Goal: Task Accomplishment & Management: Manage account settings

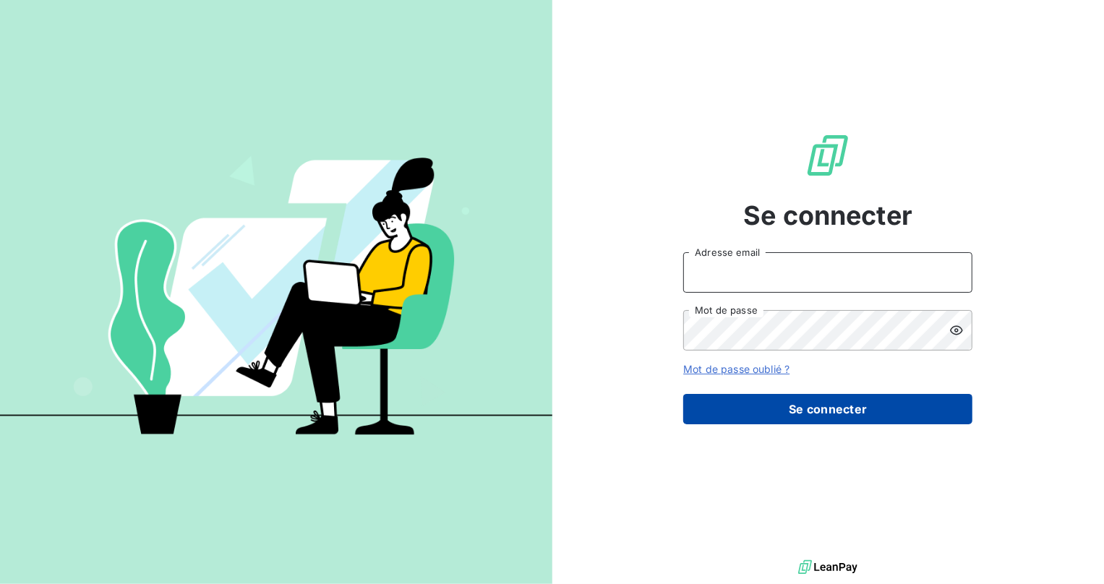
type input "[EMAIL_ADDRESS][DOMAIN_NAME]"
click at [736, 405] on button "Se connecter" at bounding box center [827, 409] width 289 height 30
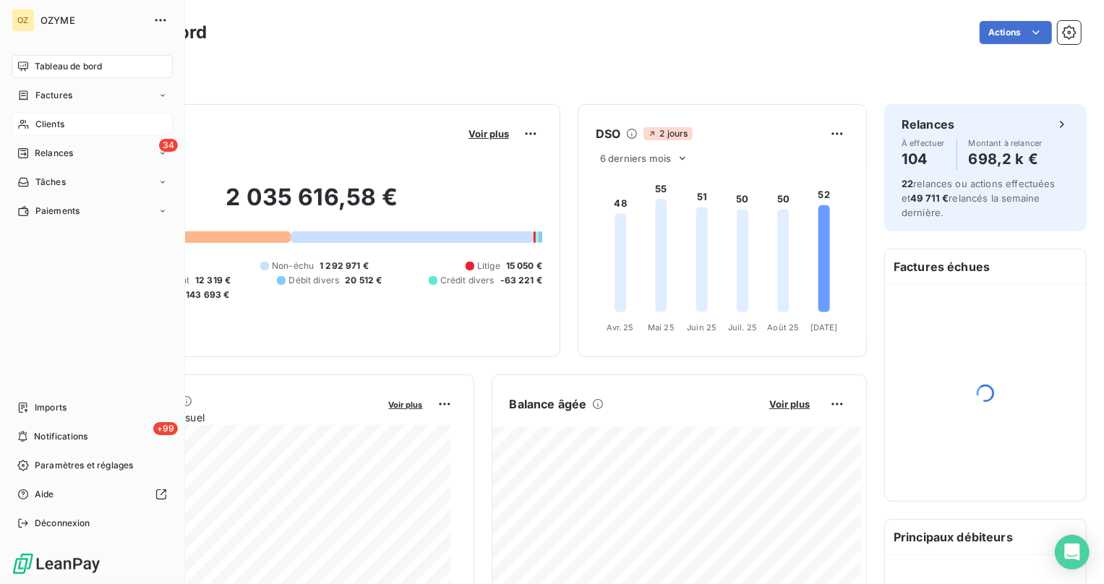
click at [34, 116] on div "Clients" at bounding box center [92, 124] width 161 height 23
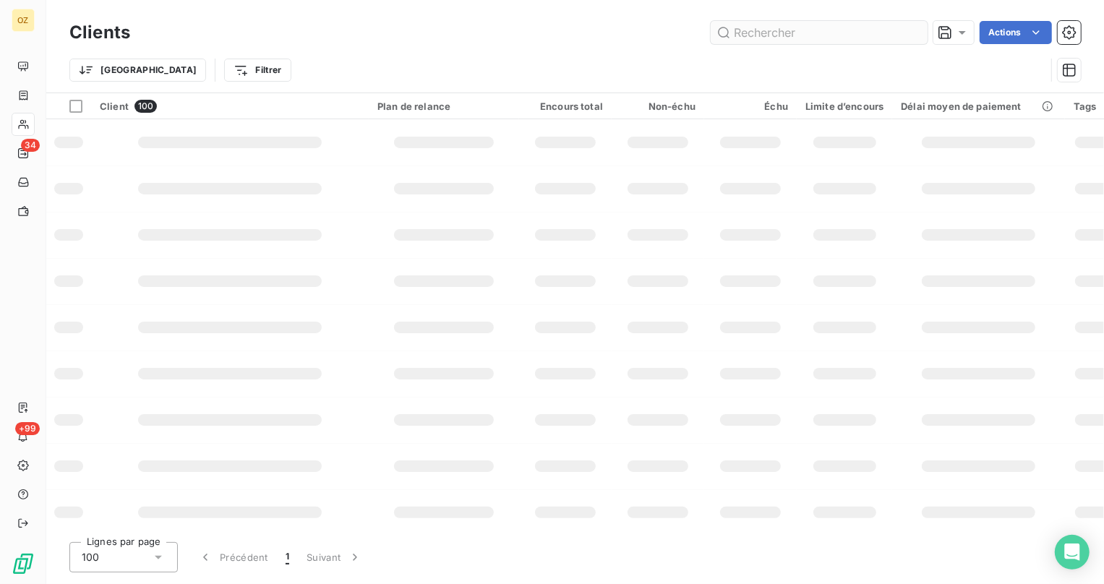
click at [803, 35] on input "text" at bounding box center [818, 32] width 217 height 23
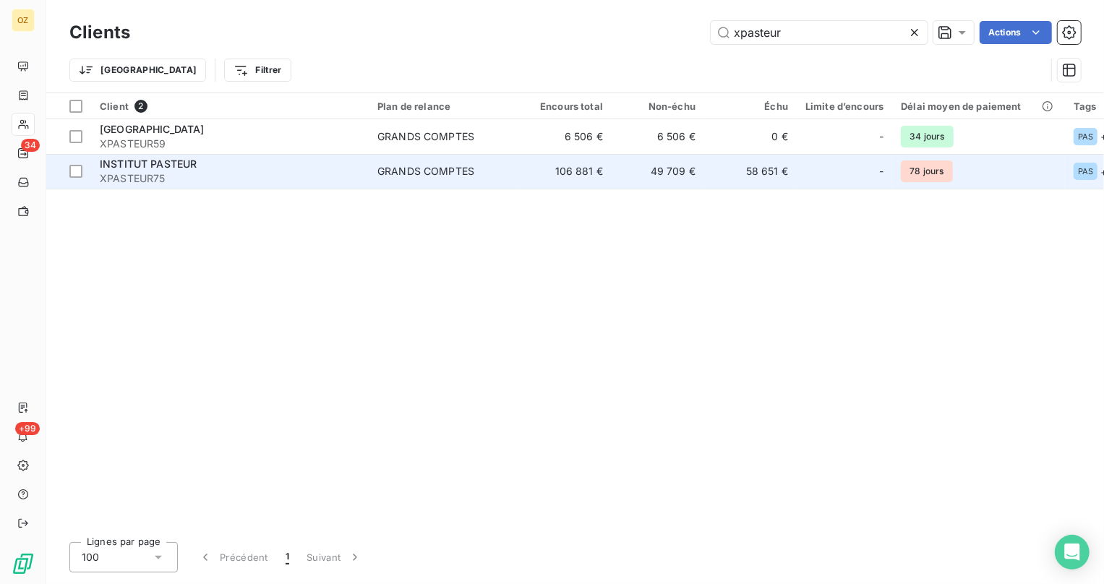
type input "xpasteur"
click at [495, 158] on td "GRANDS COMPTES" at bounding box center [444, 171] width 150 height 35
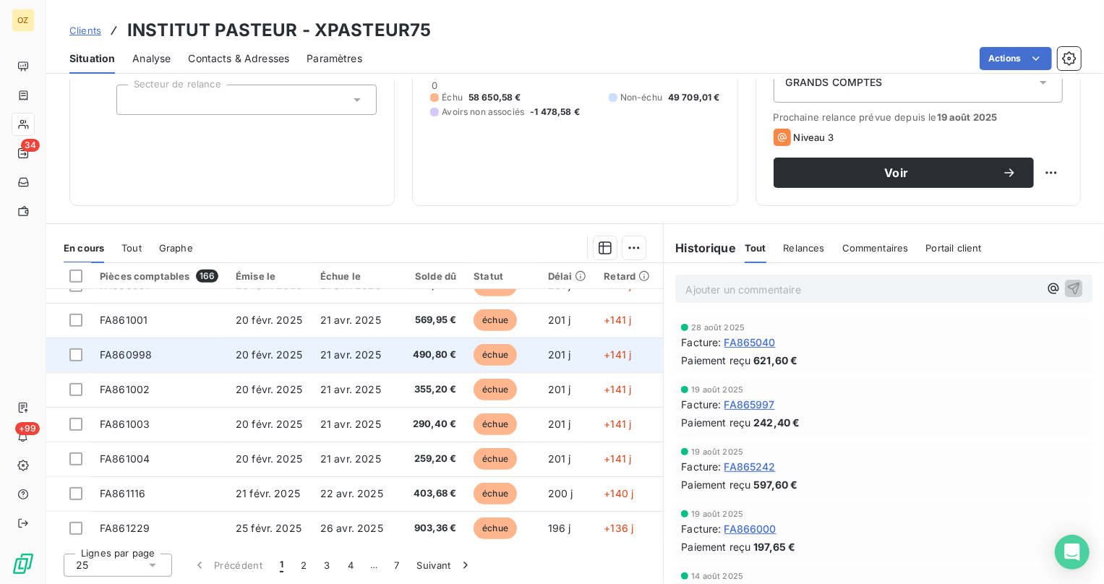
scroll to position [620, 0]
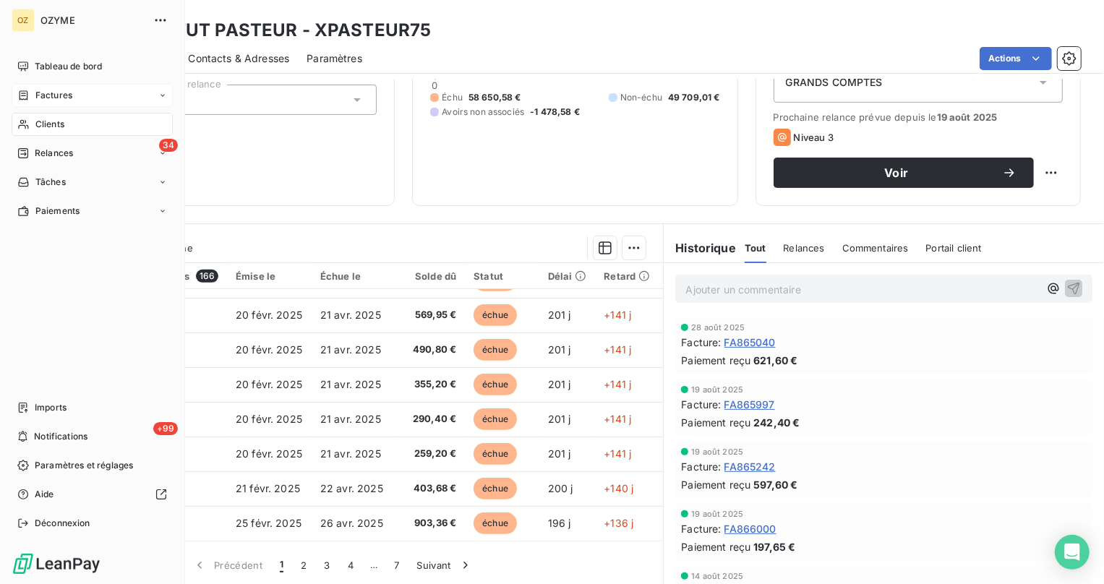
click at [46, 86] on div "Factures" at bounding box center [92, 95] width 161 height 23
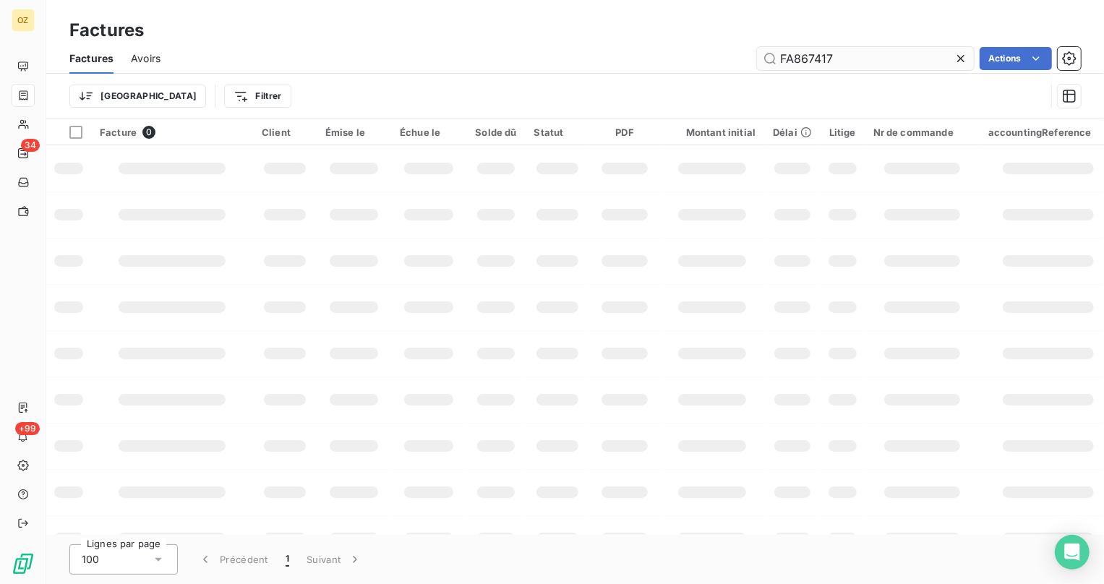
click at [877, 47] on input "FA867417" at bounding box center [865, 58] width 217 height 23
click at [874, 50] on input "FA867417" at bounding box center [865, 58] width 217 height 23
type input "FA860605"
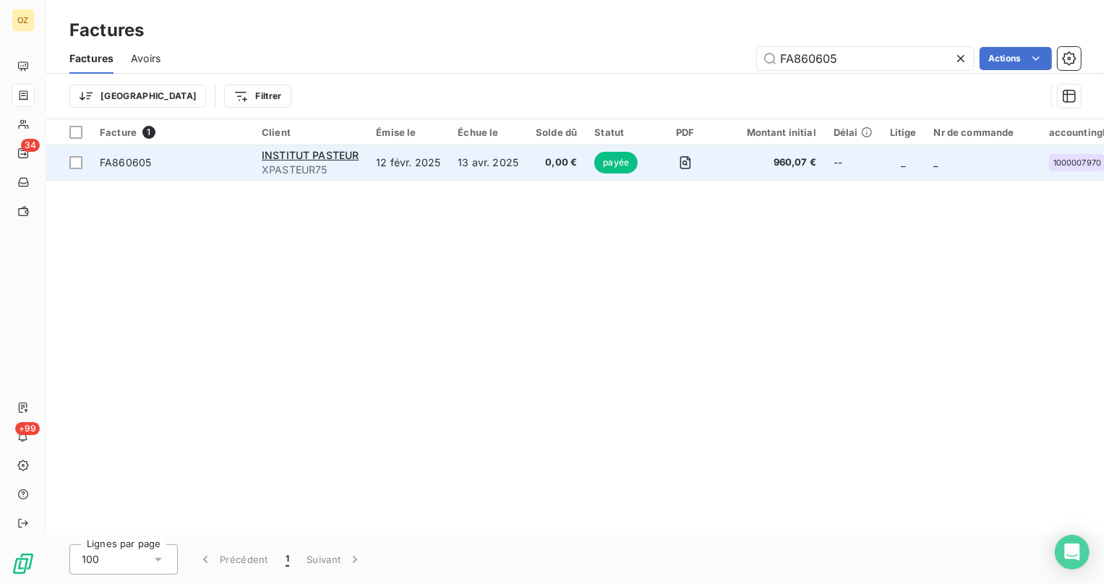
click at [251, 160] on td "FA860605" at bounding box center [172, 162] width 162 height 35
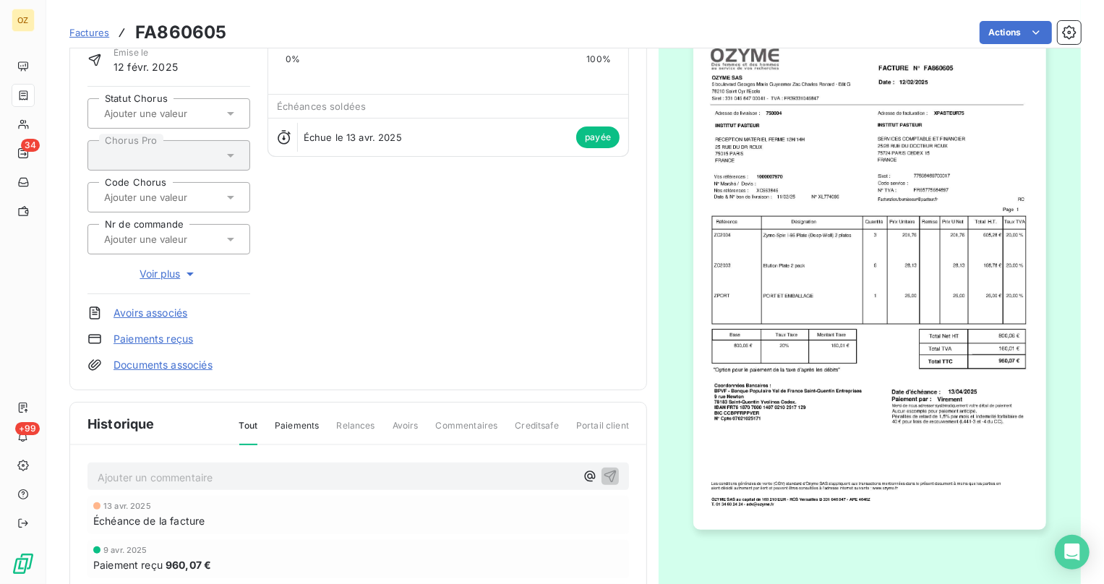
scroll to position [22, 0]
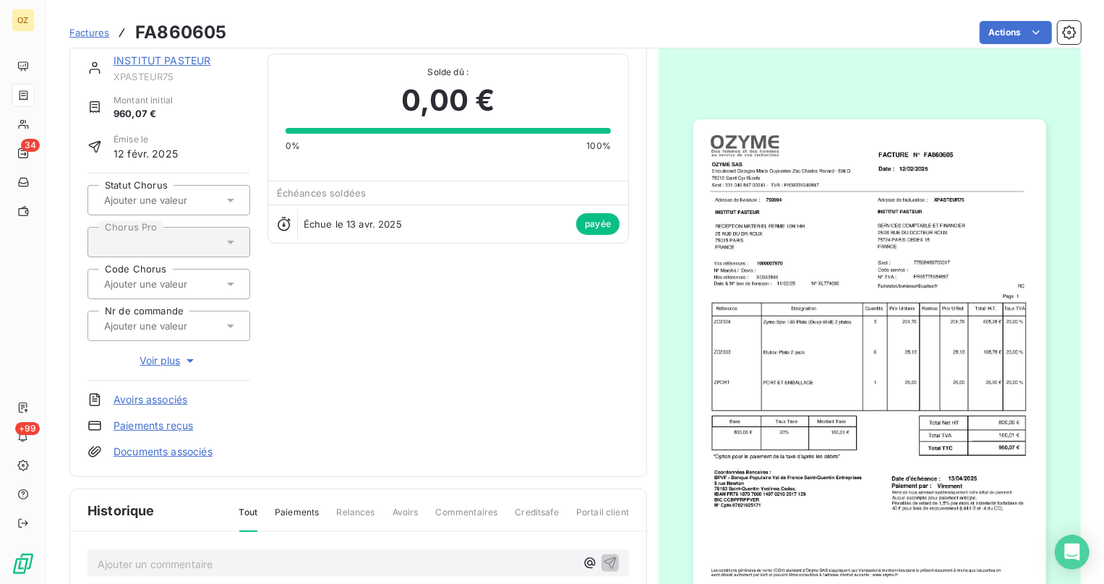
click at [818, 342] on img "button" at bounding box center [869, 368] width 352 height 498
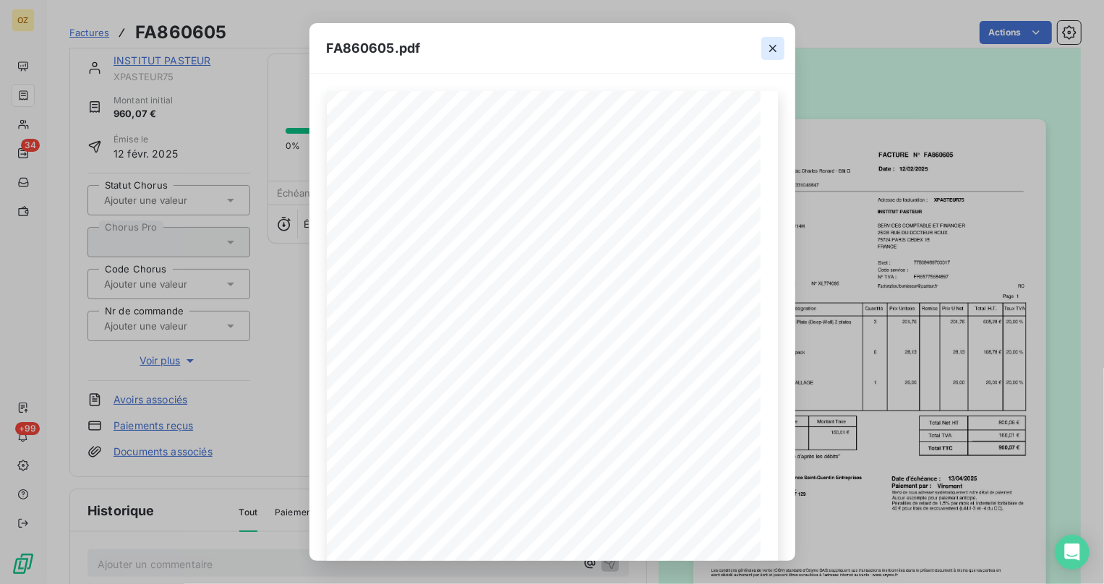
click at [768, 49] on icon "button" at bounding box center [772, 48] width 14 height 14
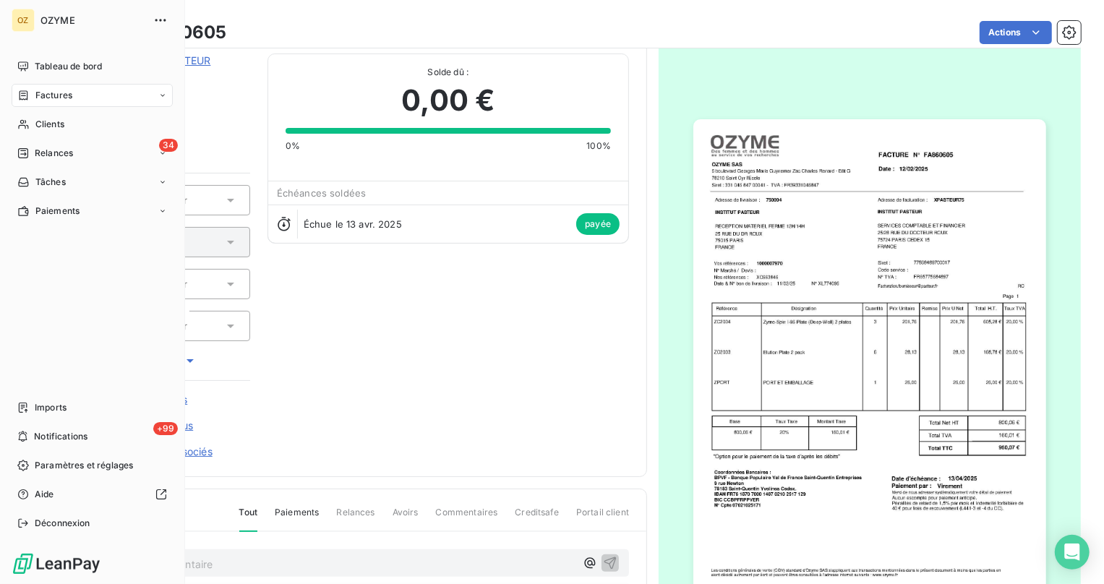
drag, startPoint x: 27, startPoint y: 93, endPoint x: 210, endPoint y: 102, distance: 183.1
click at [29, 93] on icon at bounding box center [23, 96] width 12 height 12
click at [31, 98] on div "Factures" at bounding box center [44, 95] width 55 height 13
drag, startPoint x: 42, startPoint y: 97, endPoint x: 49, endPoint y: 98, distance: 7.3
click at [43, 97] on span "Factures" at bounding box center [53, 95] width 37 height 13
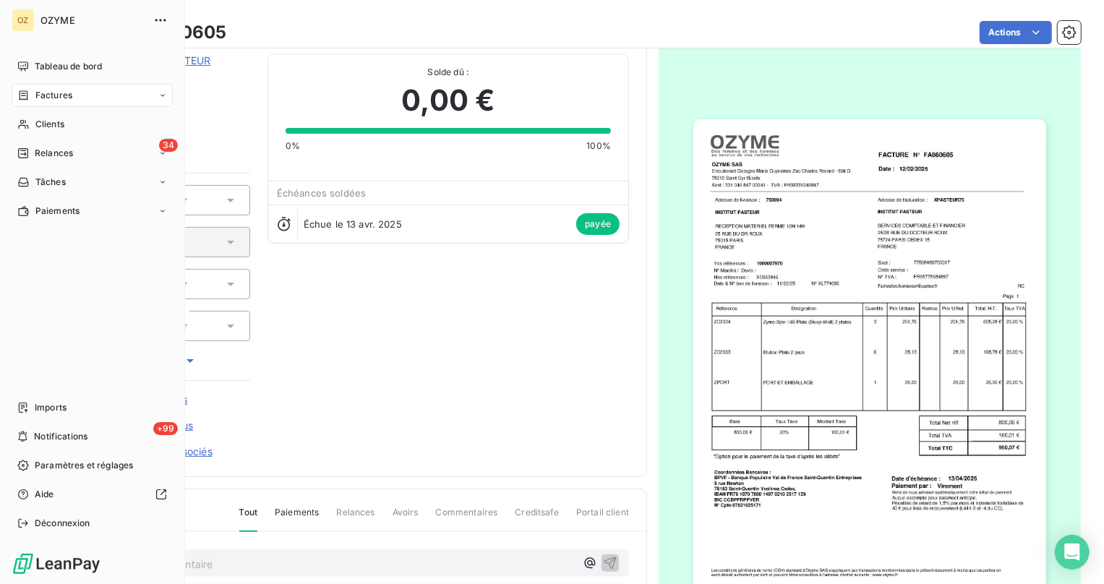
click at [51, 98] on span "Factures" at bounding box center [53, 95] width 37 height 13
click at [64, 123] on span "Factures" at bounding box center [53, 124] width 37 height 13
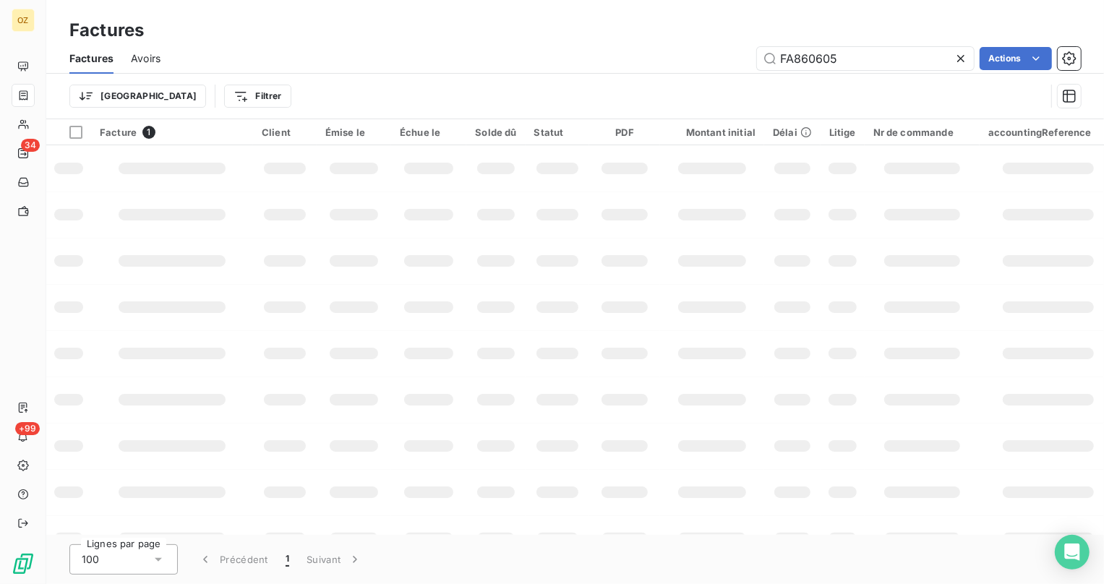
drag, startPoint x: 853, startPoint y: 68, endPoint x: 686, endPoint y: 61, distance: 167.1
click at [686, 61] on div "FA860605 Actions" at bounding box center [629, 58] width 903 height 23
type input "FA860731"
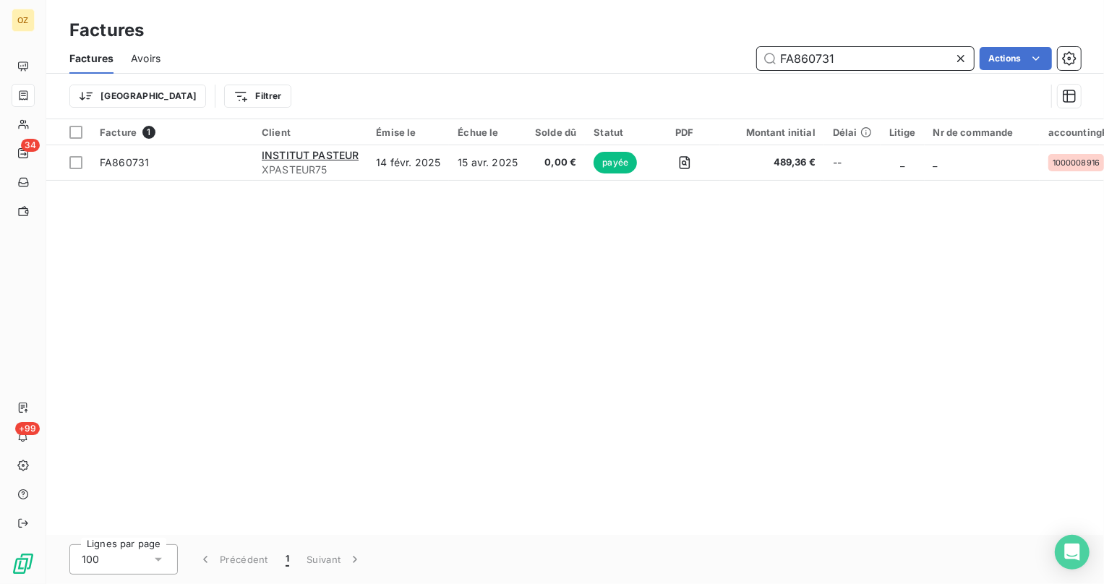
click at [876, 60] on input "FA860731" at bounding box center [865, 58] width 217 height 23
click at [874, 60] on input "FA860731" at bounding box center [865, 58] width 217 height 23
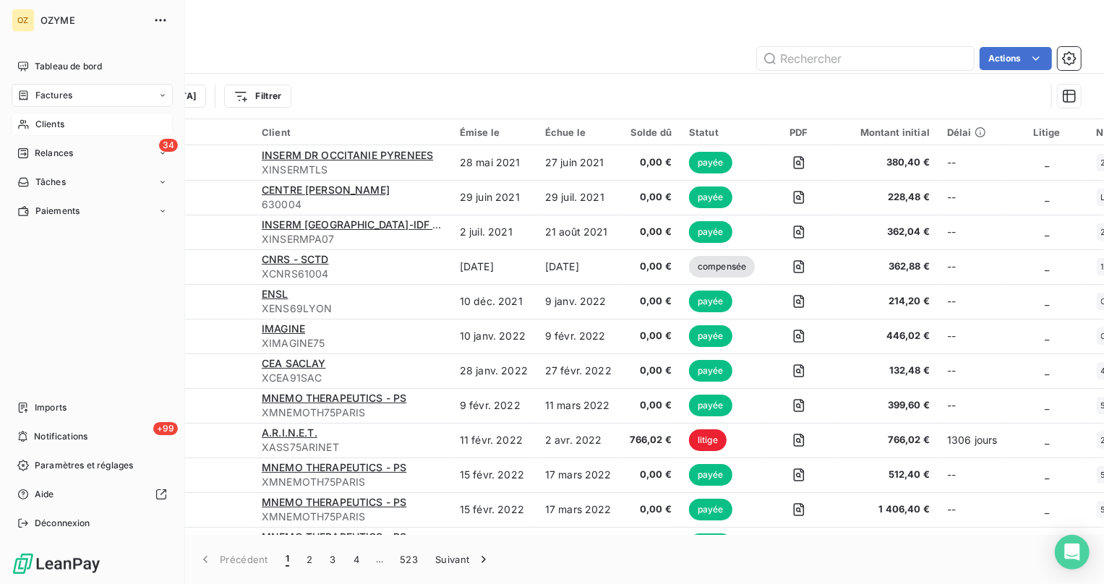
click at [22, 120] on icon at bounding box center [23, 124] width 10 height 9
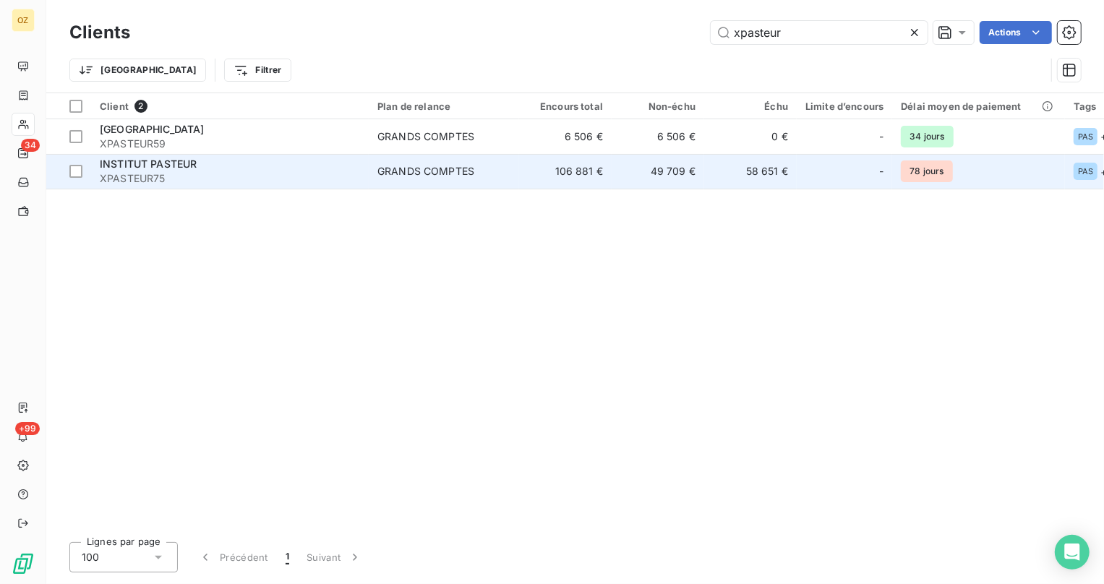
click at [186, 173] on span "XPASTEUR75" at bounding box center [230, 178] width 260 height 14
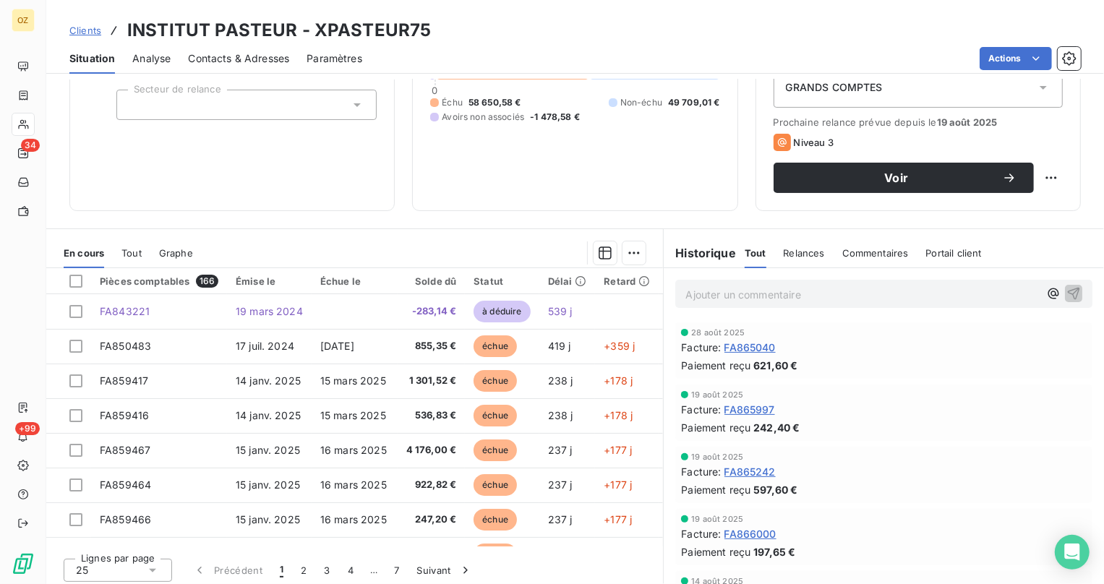
scroll to position [179, 0]
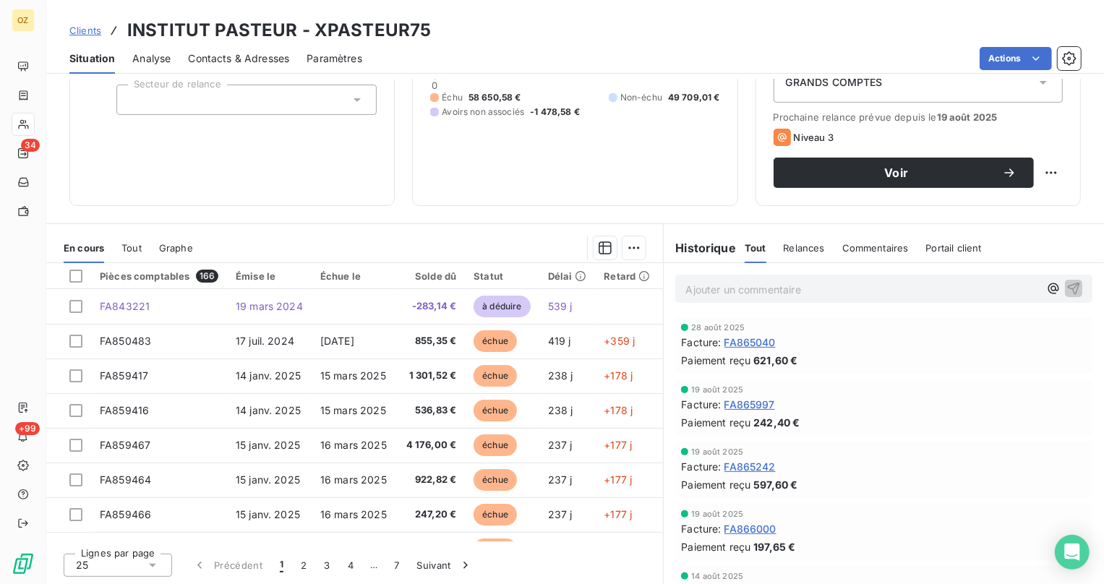
click at [710, 301] on div "Ajouter un commentaire ﻿" at bounding box center [883, 289] width 417 height 28
click at [712, 289] on p "Ajouter un commentaire ﻿" at bounding box center [861, 289] width 353 height 18
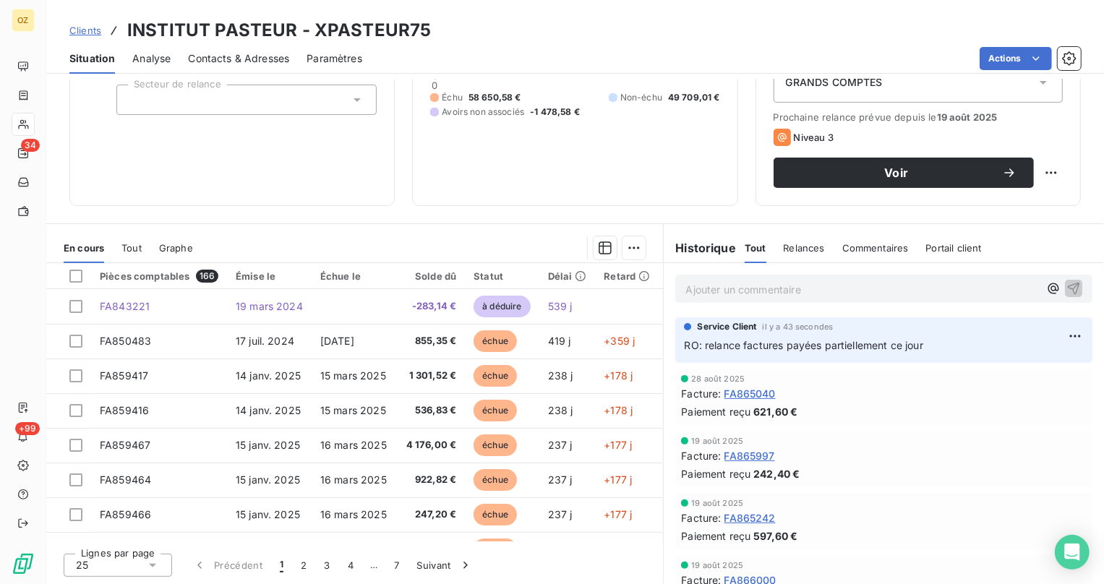
click at [799, 244] on span "Relances" at bounding box center [803, 248] width 41 height 12
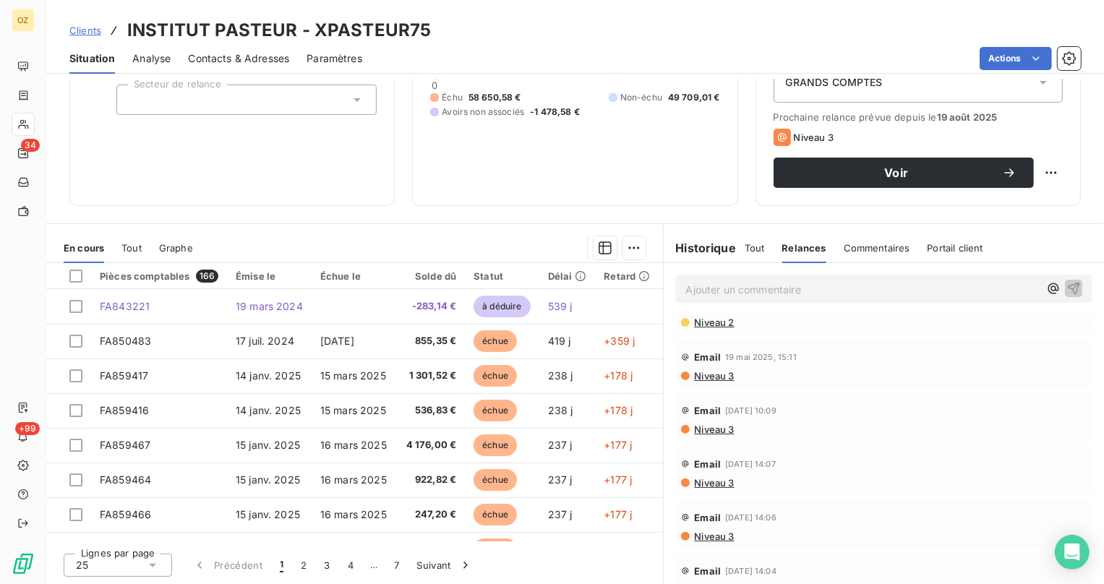
scroll to position [0, 0]
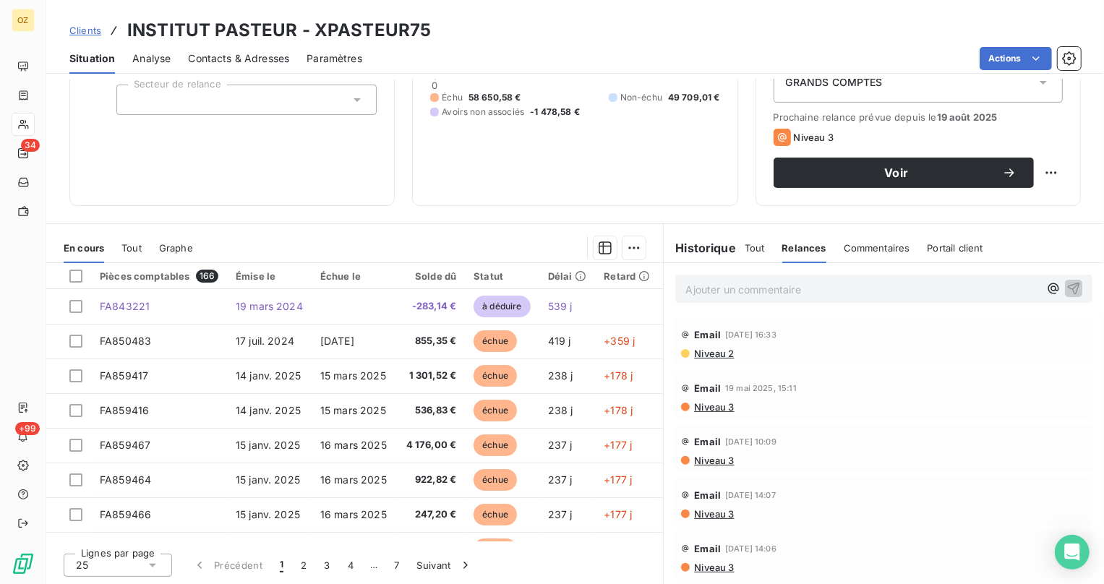
click at [754, 348] on div "Niveau 2" at bounding box center [883, 354] width 405 height 12
click at [705, 338] on span "Email" at bounding box center [707, 335] width 27 height 12
click at [702, 350] on span "Niveau 2" at bounding box center [712, 354] width 41 height 12
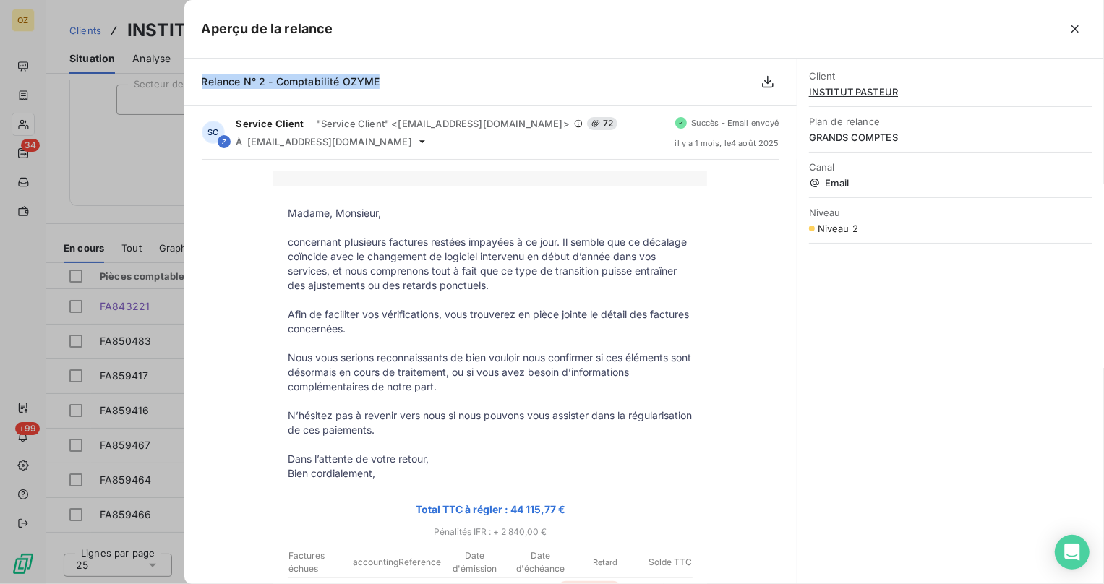
drag, startPoint x: 341, startPoint y: 78, endPoint x: 194, endPoint y: 74, distance: 147.5
click at [194, 74] on div "Relance N° 2 - Comptabilité OZYME" at bounding box center [490, 82] width 612 height 47
copy span "Relance N° 2 - Comptabilité OZYME"
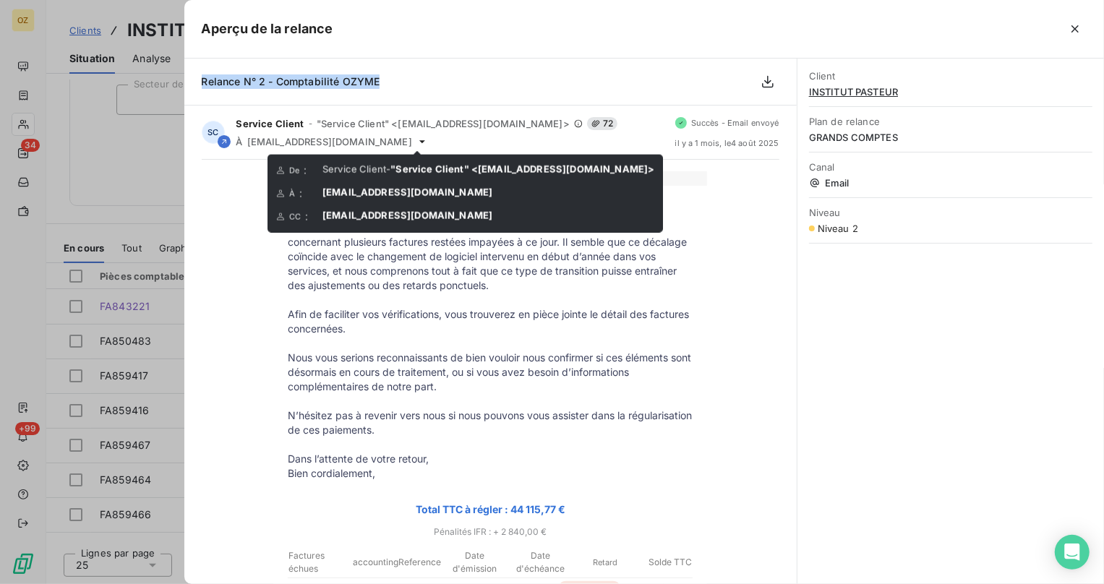
drag, startPoint x: 405, startPoint y: 191, endPoint x: 390, endPoint y: 186, distance: 15.8
click at [390, 186] on span "[EMAIL_ADDRESS][DOMAIN_NAME]" at bounding box center [407, 192] width 170 height 12
click at [390, 188] on span "[EMAIL_ADDRESS][DOMAIN_NAME]" at bounding box center [407, 192] width 170 height 12
drag, startPoint x: 488, startPoint y: 193, endPoint x: 298, endPoint y: 180, distance: 190.5
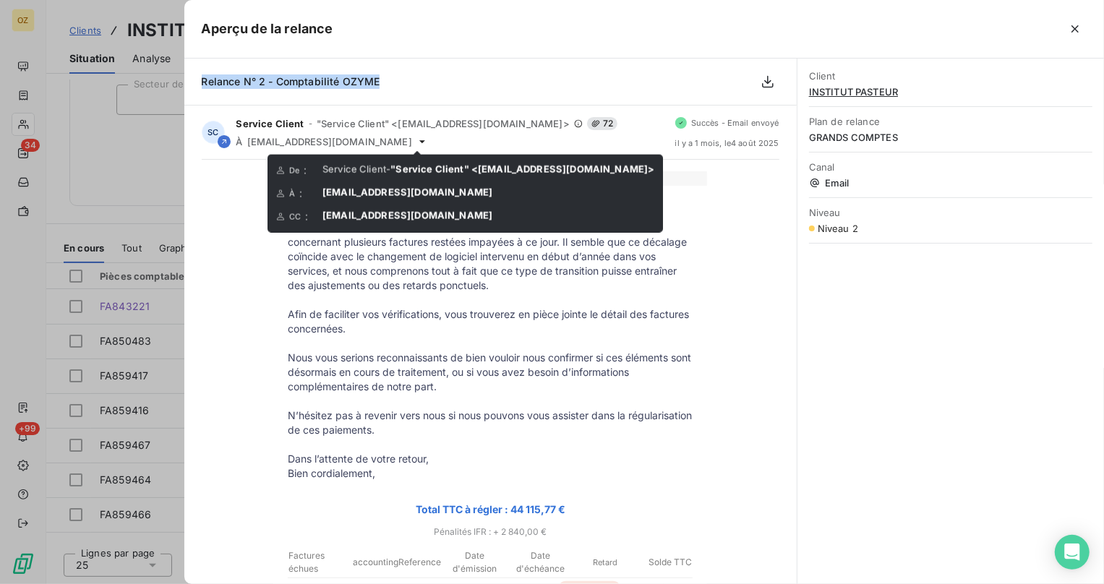
click at [297, 180] on div "De : Service Client - "Service Client" <[EMAIL_ADDRESS][DOMAIN_NAME]> À : [EMAI…" at bounding box center [465, 193] width 378 height 61
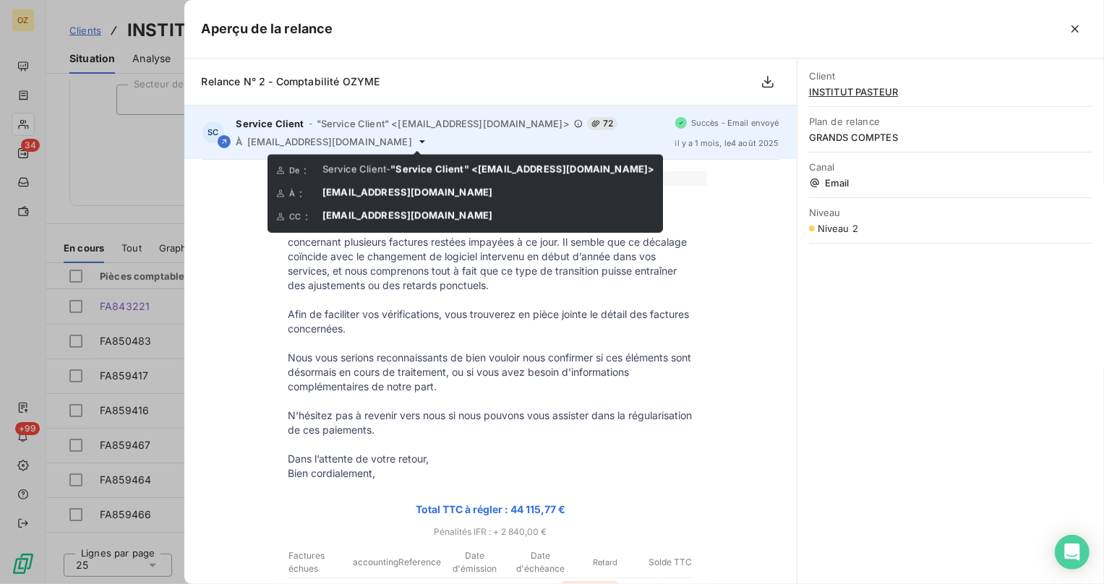
click at [416, 139] on icon at bounding box center [422, 142] width 12 height 12
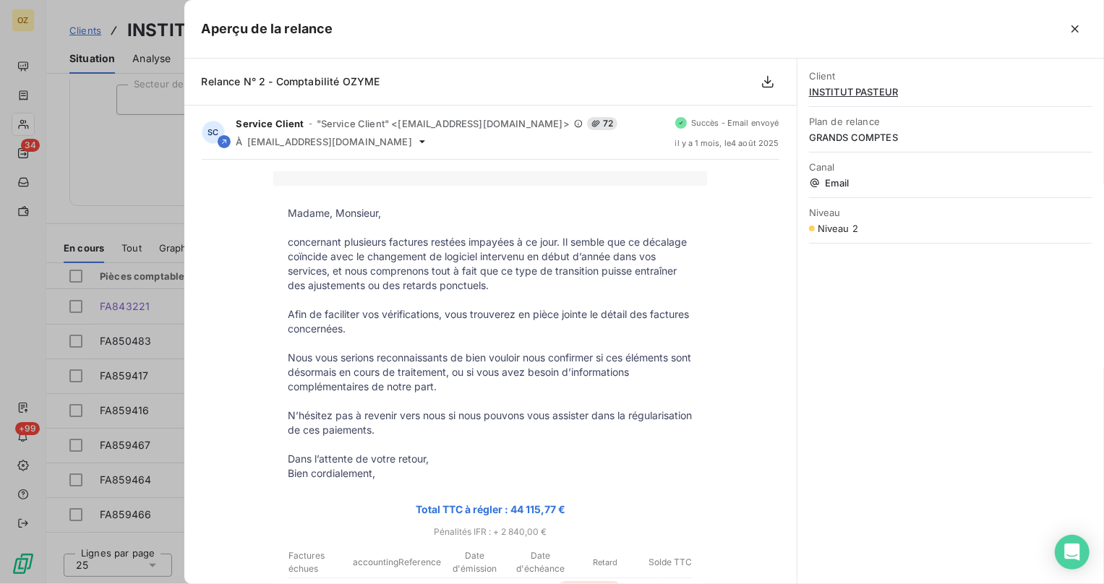
drag, startPoint x: 1075, startPoint y: 35, endPoint x: 1035, endPoint y: 47, distance: 41.6
click at [1075, 35] on icon "button" at bounding box center [1074, 29] width 14 height 14
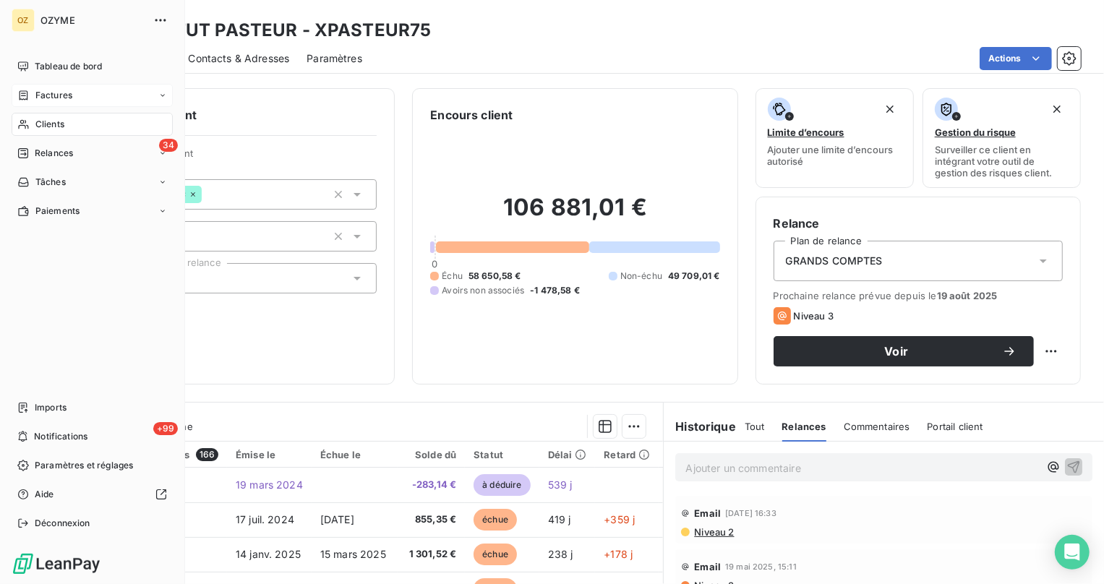
click at [37, 87] on div "Factures" at bounding box center [92, 95] width 161 height 23
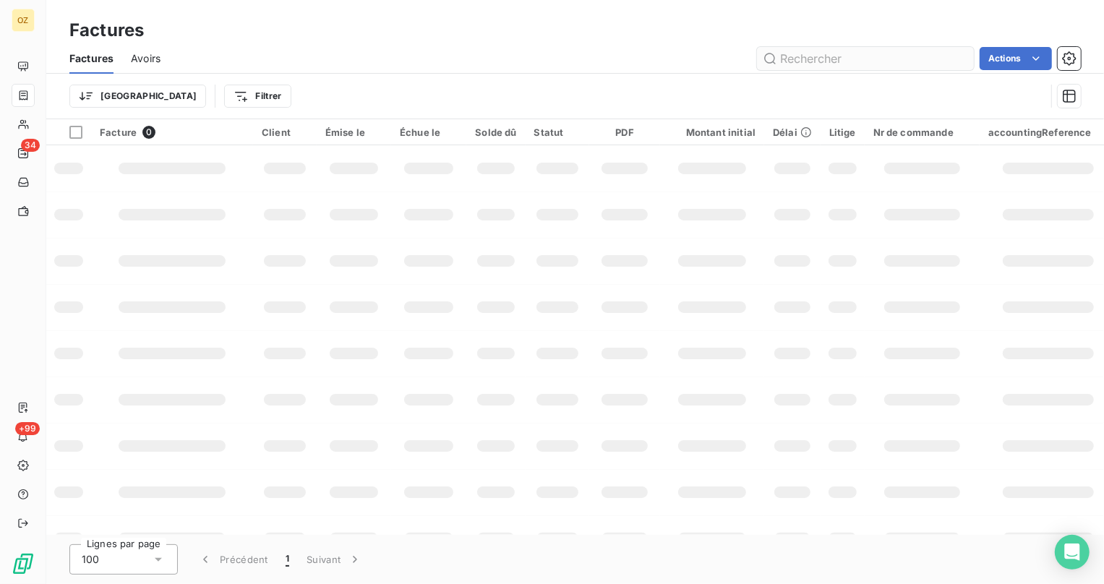
click at [786, 53] on input "text" at bounding box center [865, 58] width 217 height 23
click at [880, 56] on input "FA850483" at bounding box center [865, 58] width 217 height 23
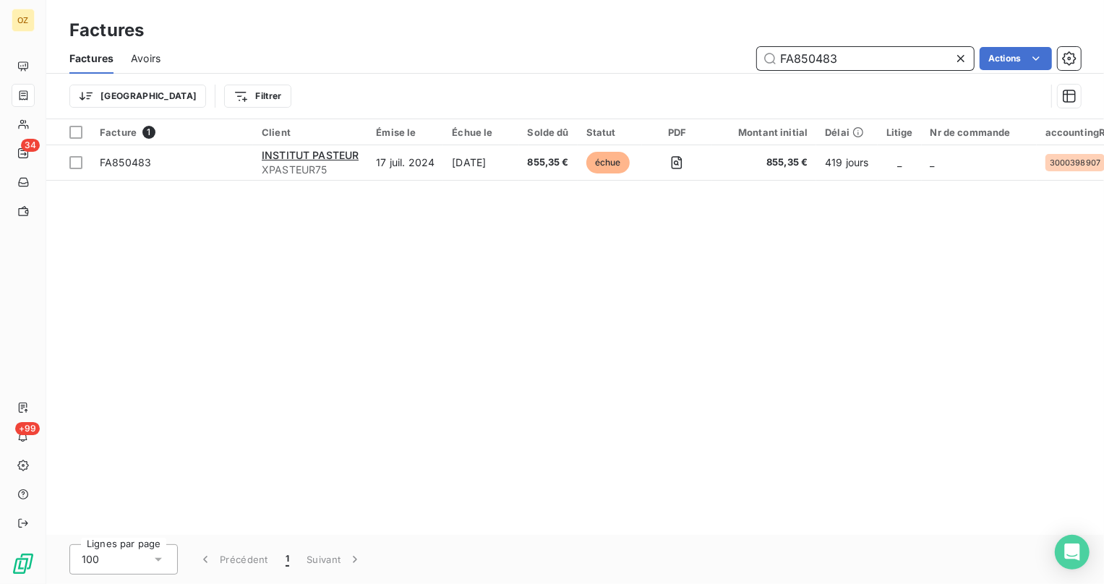
click at [871, 68] on input "FA850483" at bounding box center [865, 58] width 217 height 23
paste input "9416"
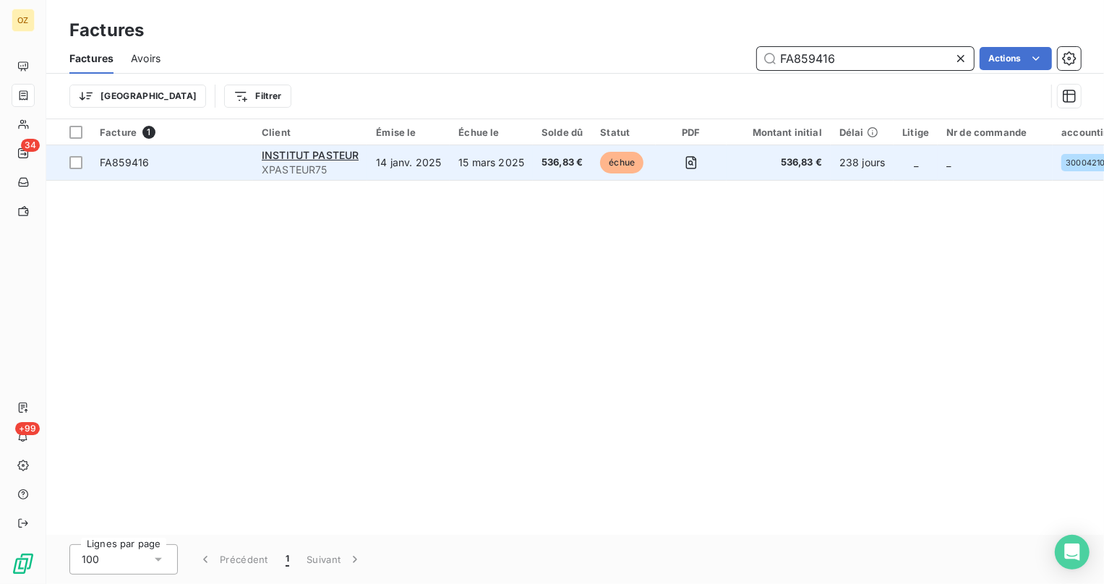
type input "FA859416"
click at [437, 170] on td "14 janv. 2025" at bounding box center [408, 162] width 82 height 35
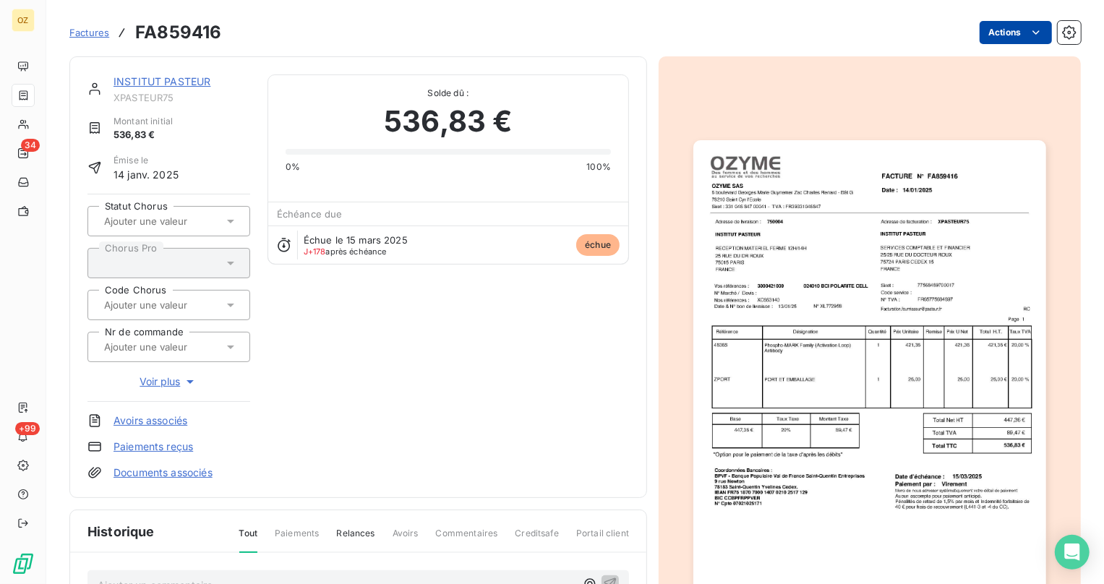
click at [1022, 22] on html "OZ 34 +99 Factures FA859416 Actions INSTITUT PASTEUR XPASTEUR75 Montant initial…" at bounding box center [552, 292] width 1104 height 584
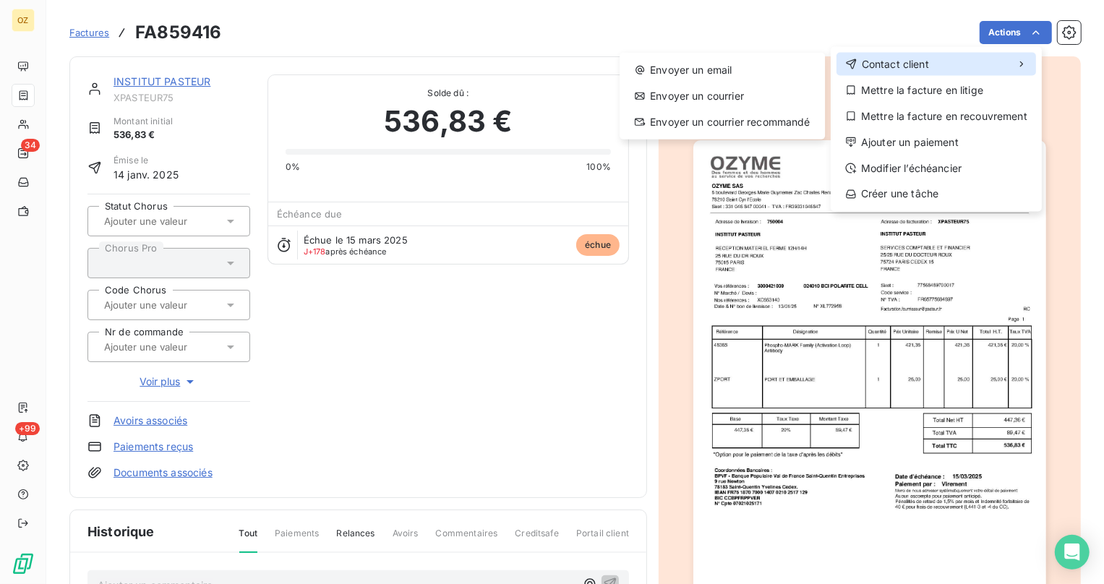
click at [1006, 60] on div "Contact client" at bounding box center [935, 64] width 199 height 23
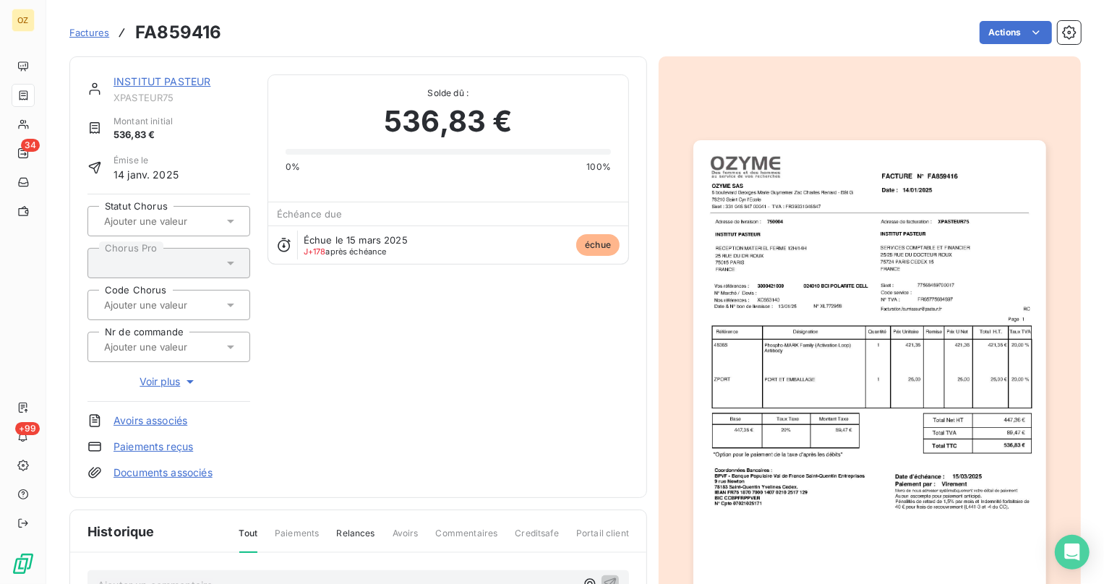
click at [173, 77] on html "OZ 34 +99 Factures FA859416 Actions INSTITUT PASTEUR XPASTEUR75 Montant initial…" at bounding box center [552, 292] width 1104 height 584
click at [173, 77] on link "INSTITUT PASTEUR" at bounding box center [161, 81] width 97 height 12
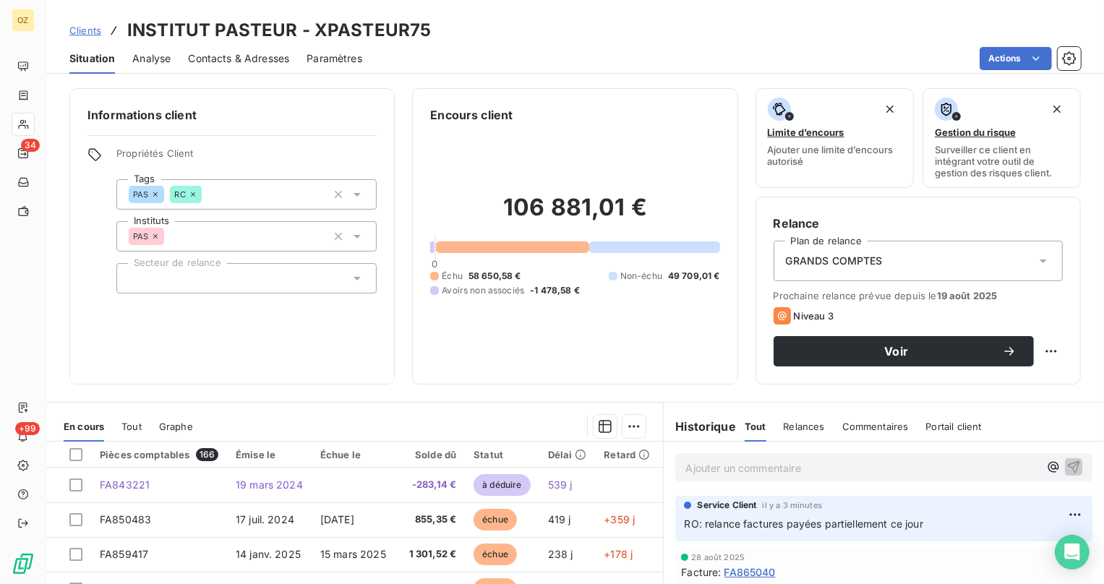
click at [223, 59] on span "Contacts & Adresses" at bounding box center [238, 58] width 101 height 14
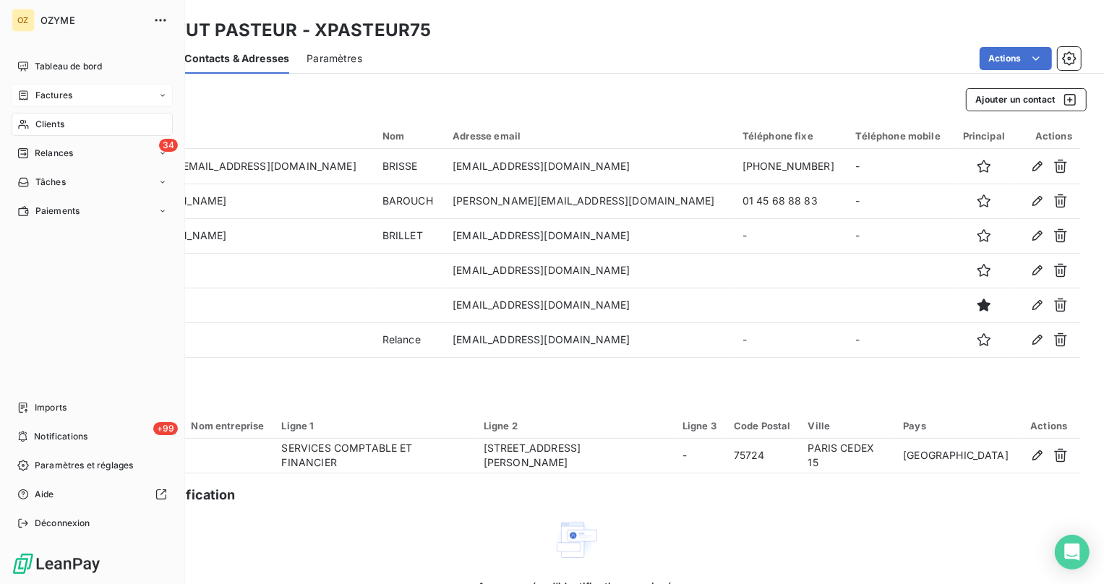
click at [61, 86] on div "Factures" at bounding box center [92, 95] width 161 height 23
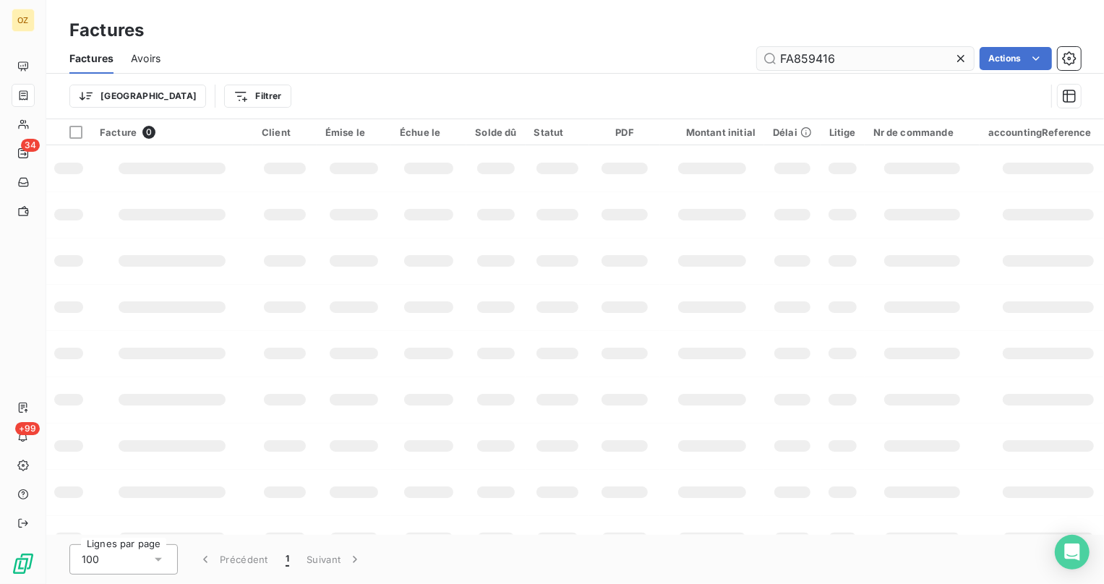
click at [804, 52] on input "FA859416" at bounding box center [865, 58] width 217 height 23
type input "FA863941"
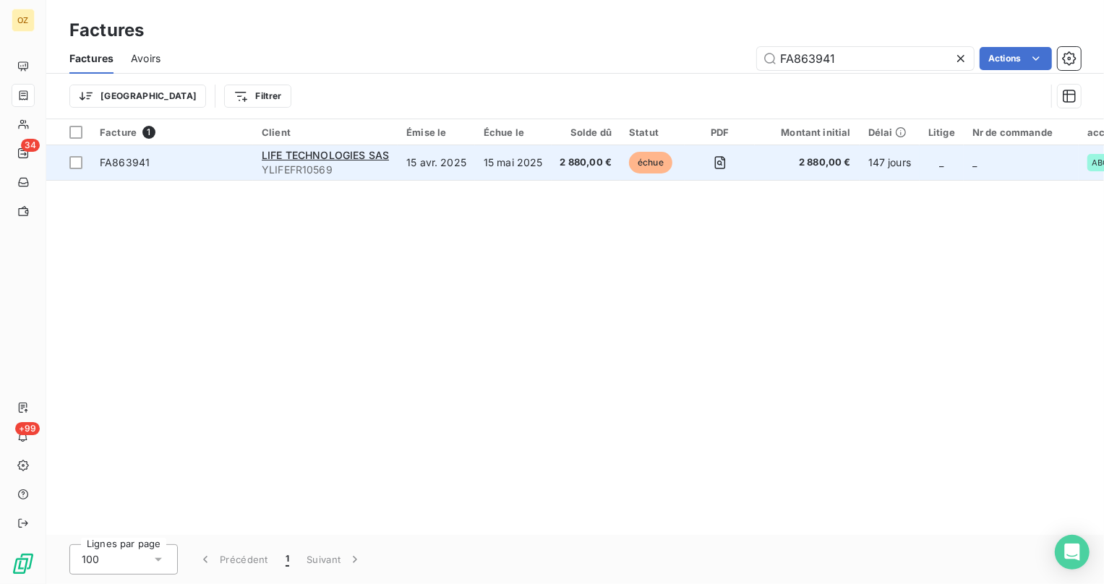
click at [214, 165] on span "FA863941" at bounding box center [172, 162] width 145 height 14
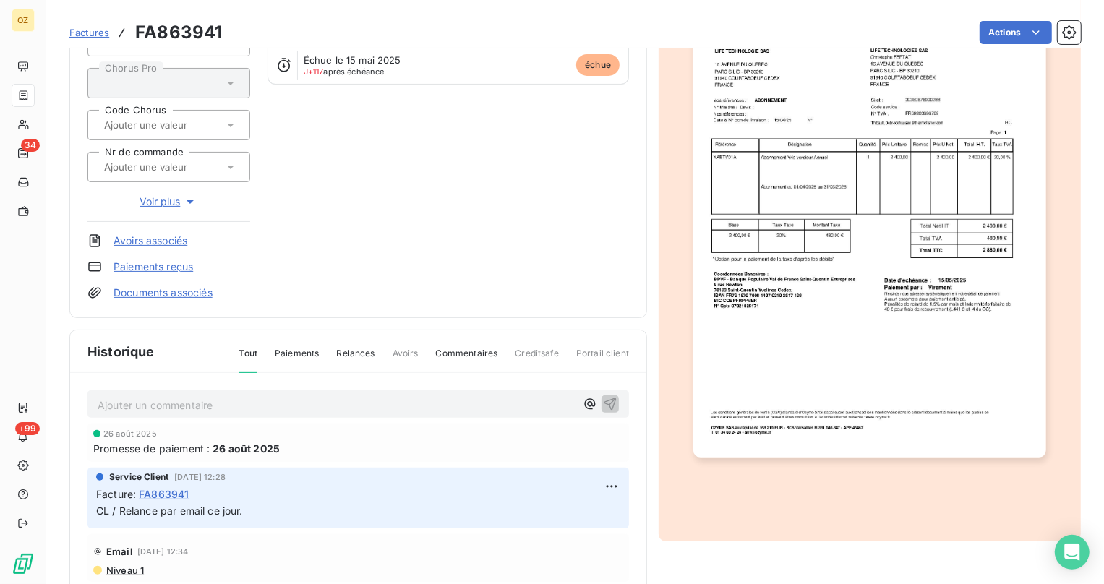
scroll to position [199, 0]
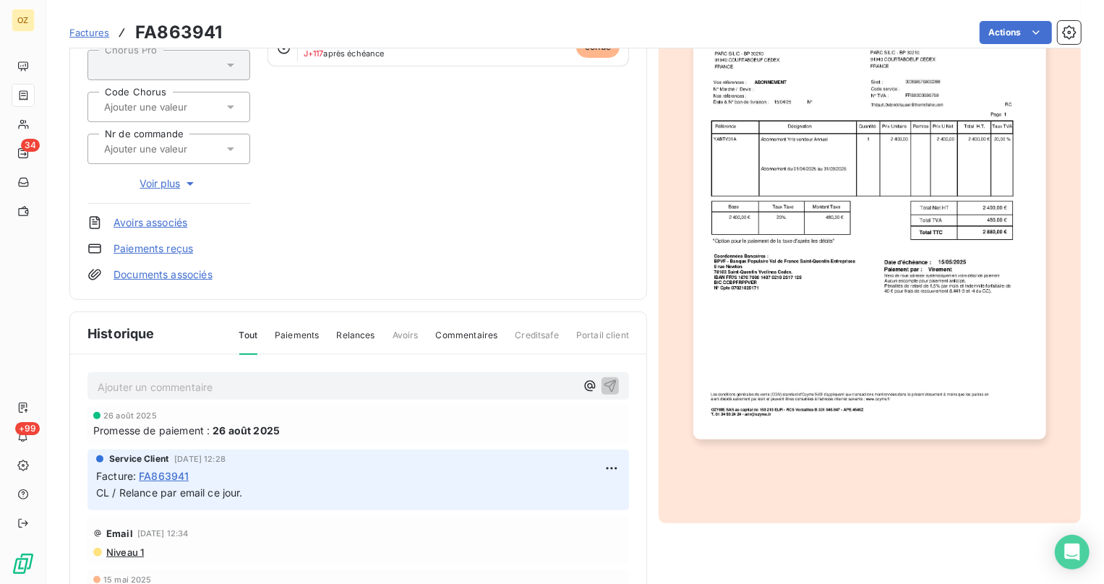
click at [304, 378] on p "Ajouter un commentaire ﻿" at bounding box center [337, 387] width 478 height 18
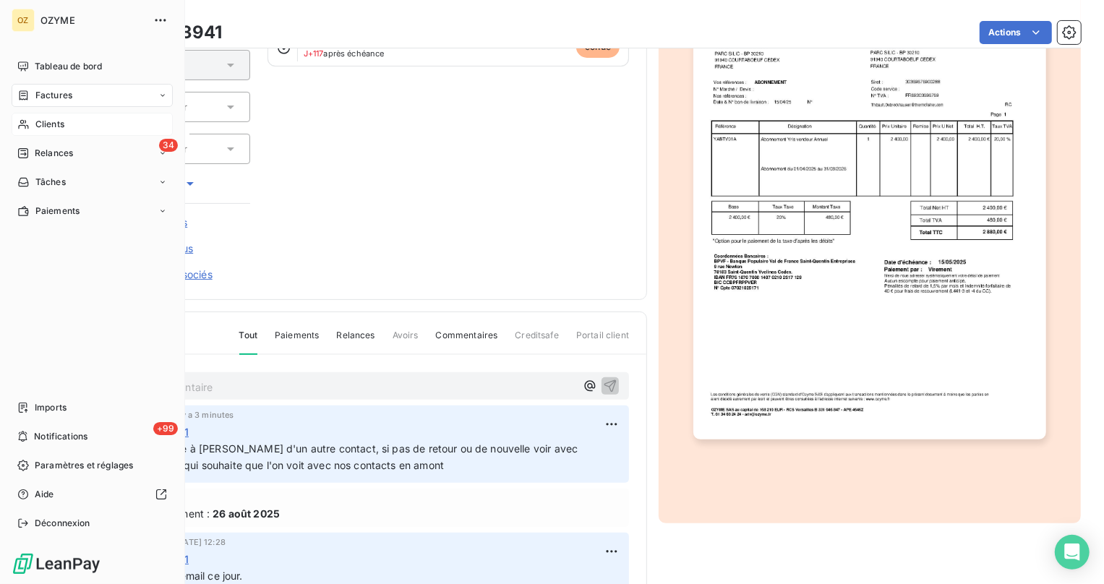
drag, startPoint x: 57, startPoint y: 117, endPoint x: 585, endPoint y: 157, distance: 529.8
click at [57, 118] on span "Clients" at bounding box center [49, 124] width 29 height 13
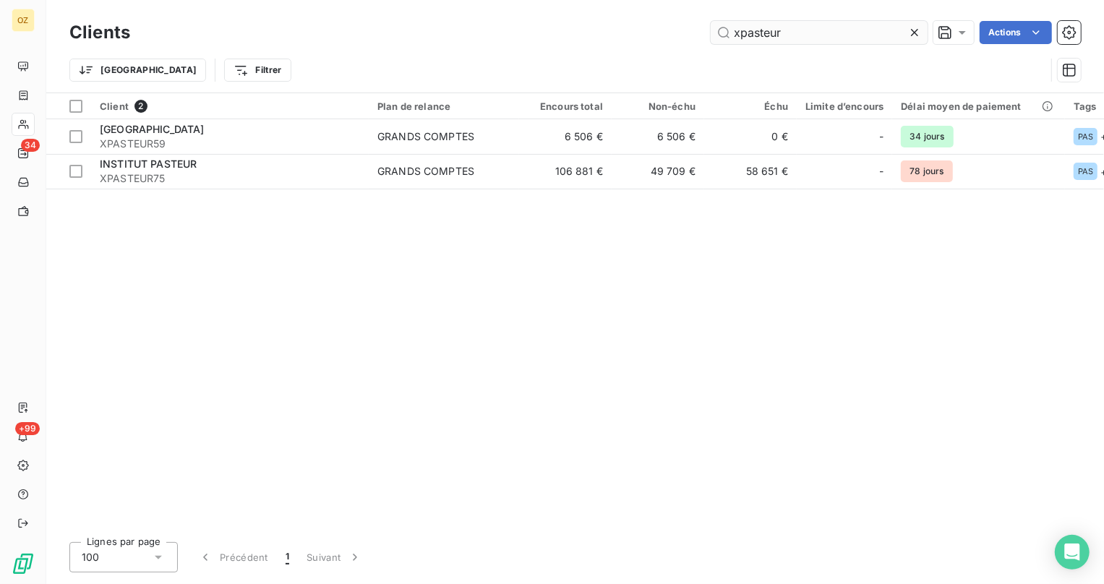
click at [795, 31] on input "xpasteur" at bounding box center [818, 32] width 217 height 23
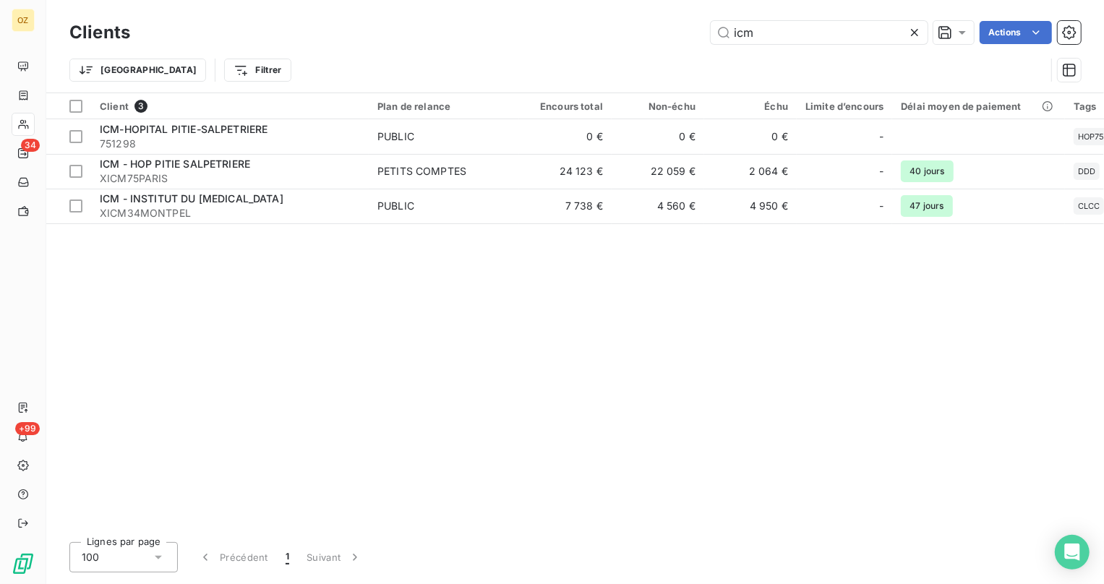
click at [843, 48] on div "Trier Filtrer" at bounding box center [574, 70] width 1011 height 45
click at [839, 40] on input "icm" at bounding box center [818, 32] width 217 height 23
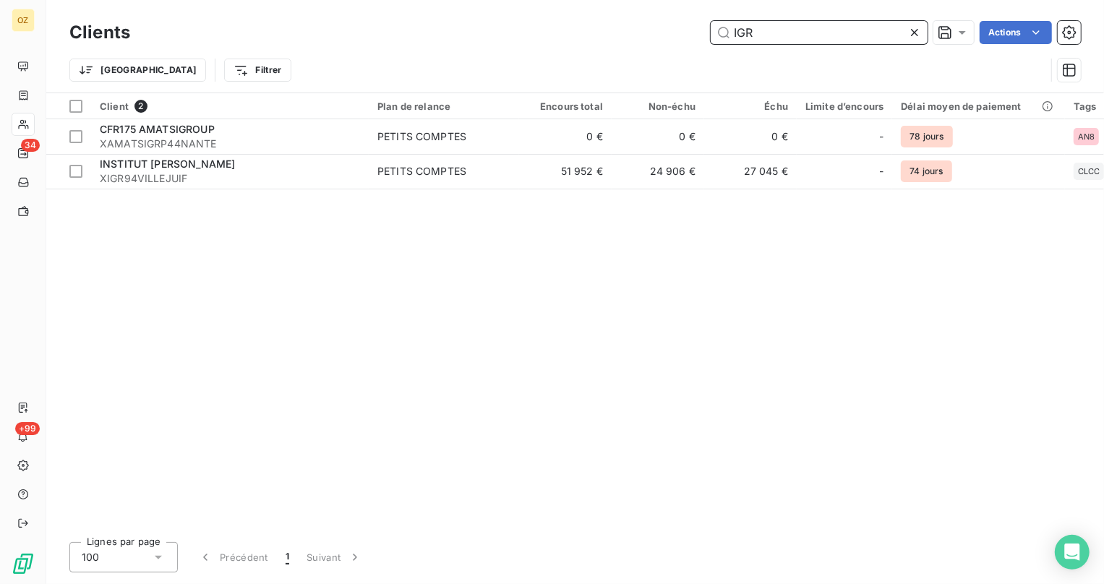
click at [831, 37] on input "IGR" at bounding box center [818, 32] width 217 height 23
click at [830, 37] on input "IGR" at bounding box center [818, 32] width 217 height 23
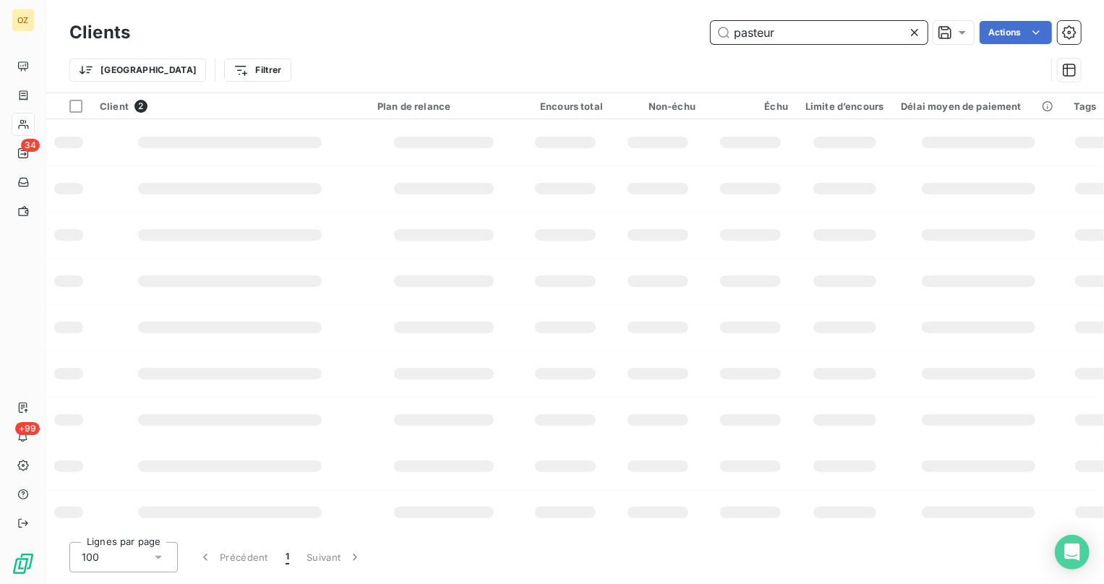
type input "pasteur"
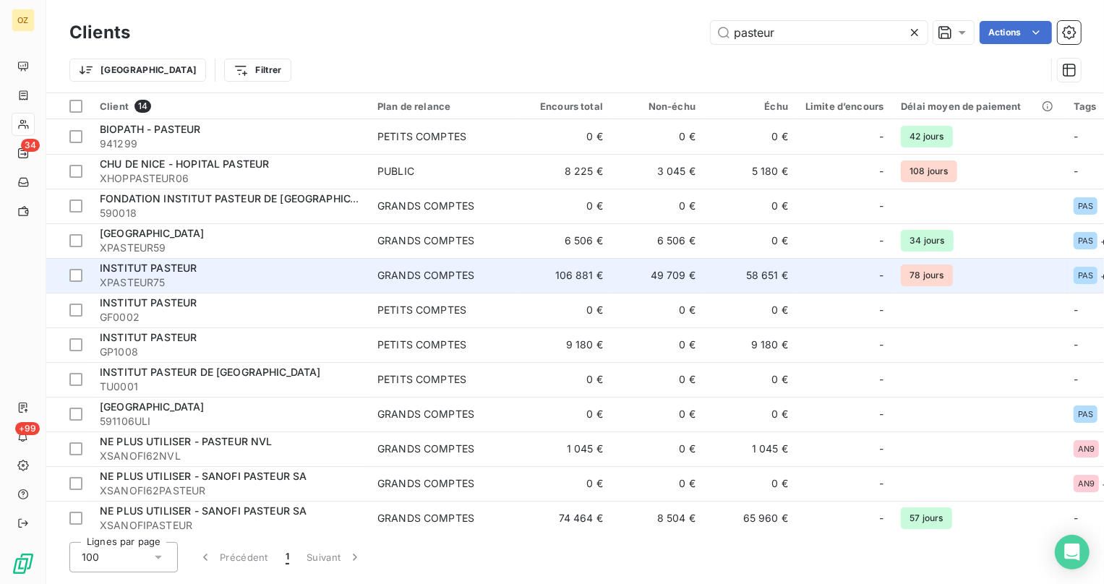
click at [234, 275] on span "XPASTEUR75" at bounding box center [230, 282] width 260 height 14
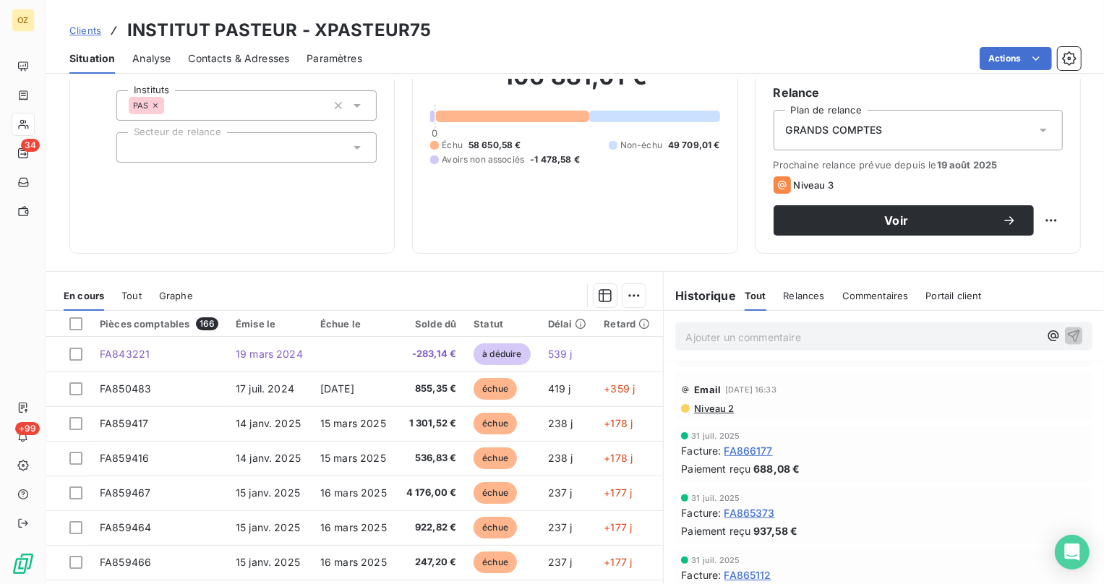
scroll to position [2443, 0]
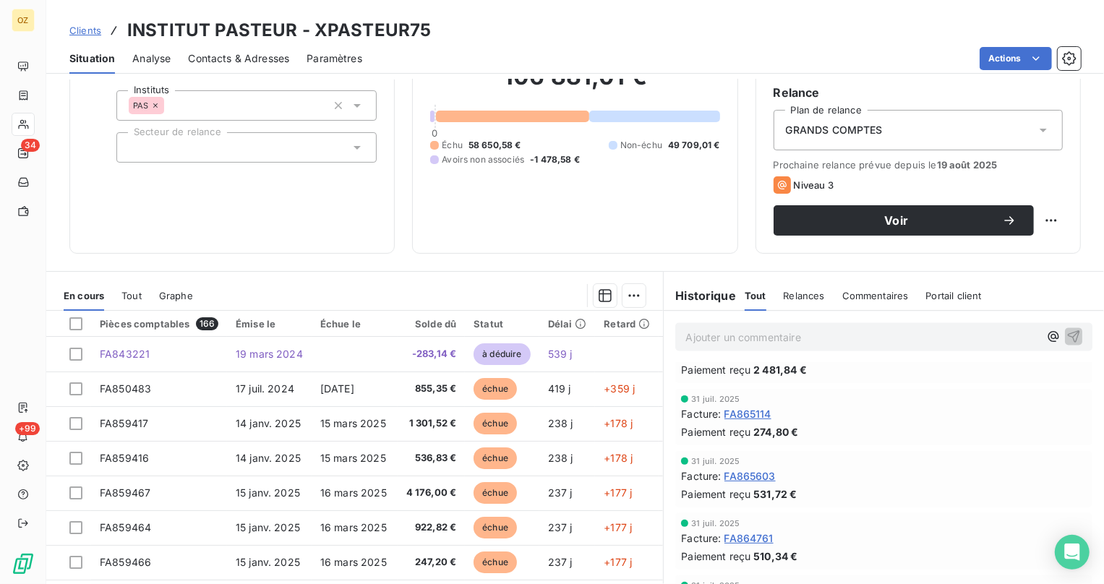
click at [786, 299] on span "Relances" at bounding box center [803, 296] width 41 height 12
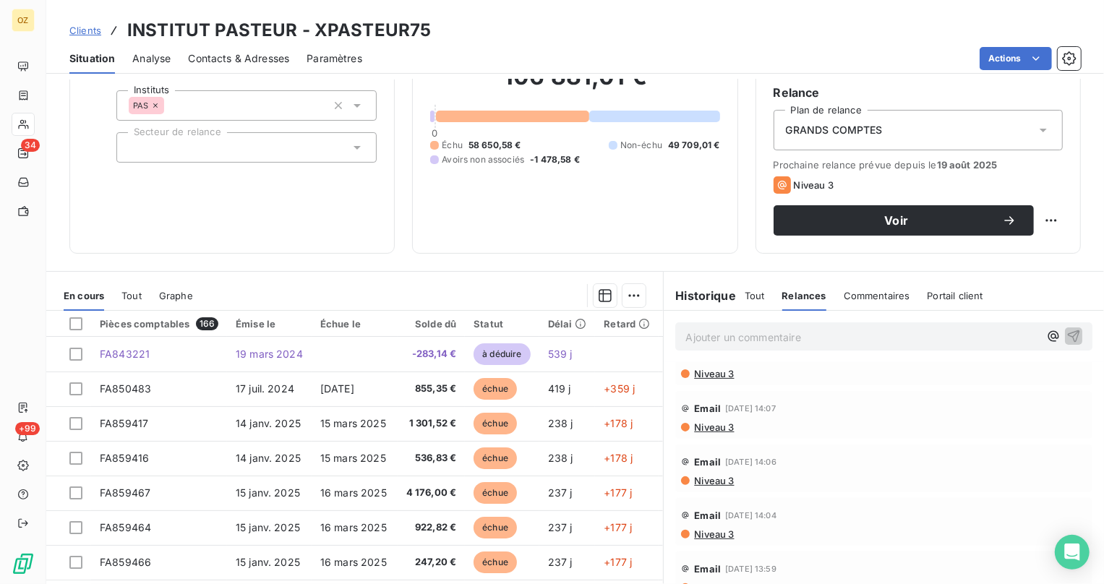
scroll to position [197, 0]
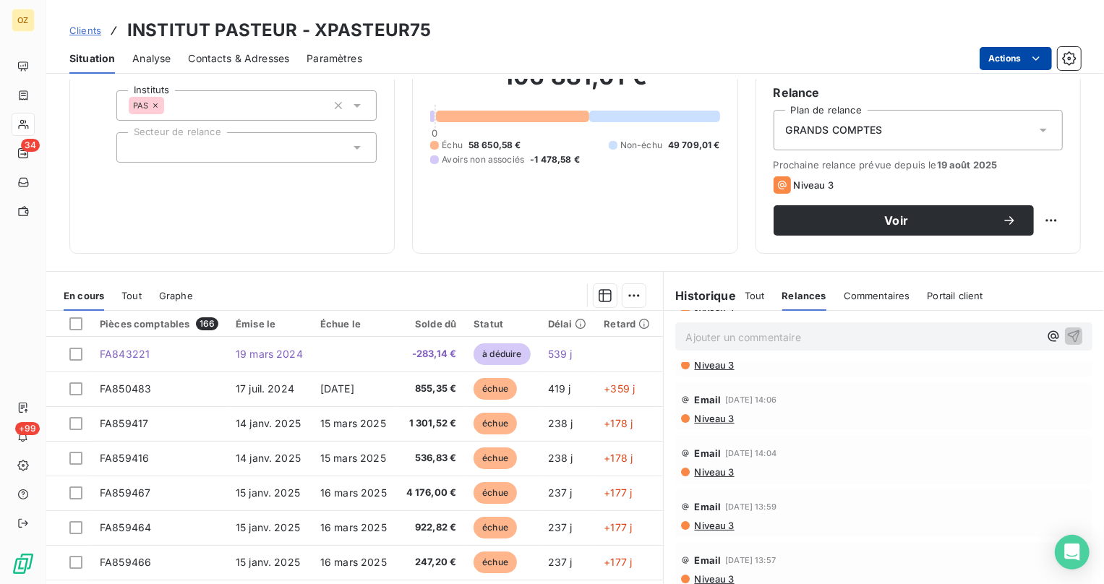
click at [1010, 63] on html "OZ 34 +99 Clients INSTITUT PASTEUR - XPASTEUR75 Situation Analyse Contacts & Ad…" at bounding box center [552, 292] width 1104 height 584
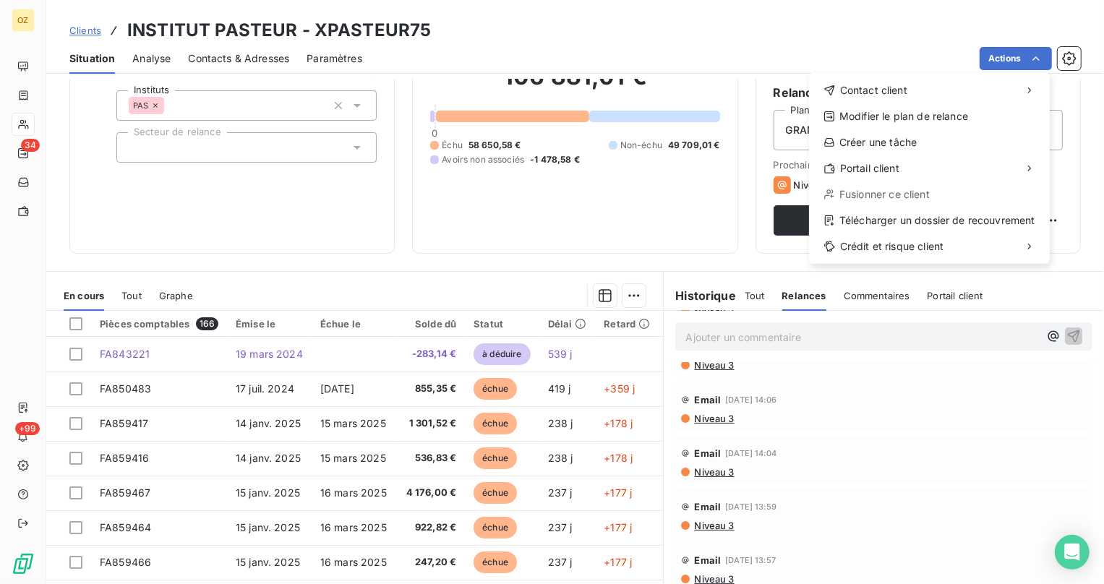
click at [565, 254] on html "OZ 34 +99 Clients INSTITUT PASTEUR - XPASTEUR75 Situation Analyse Contacts & Ad…" at bounding box center [552, 292] width 1104 height 584
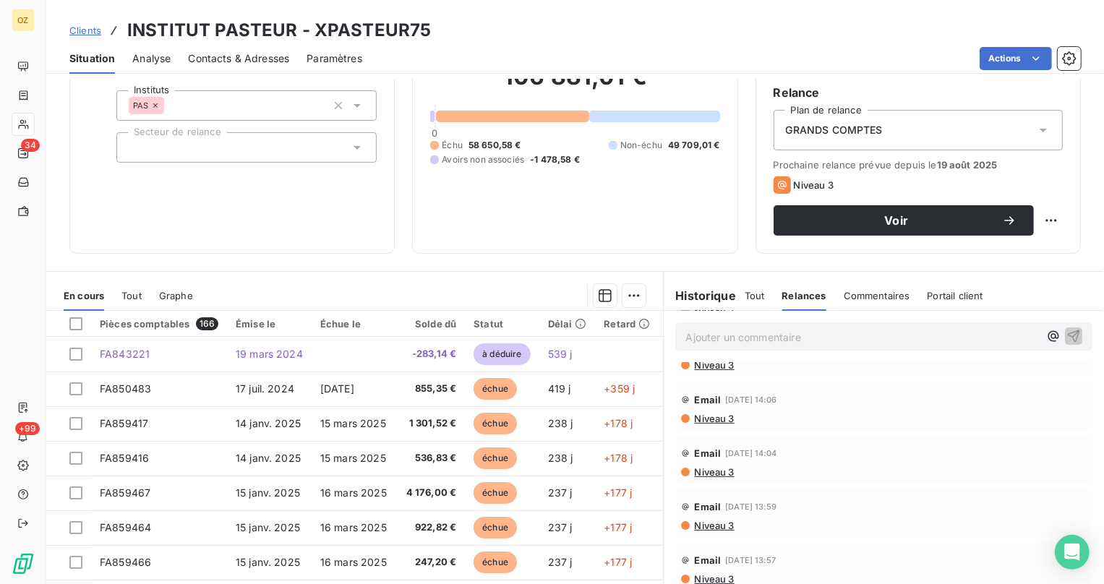
click at [327, 54] on span "Paramètres" at bounding box center [334, 58] width 56 height 14
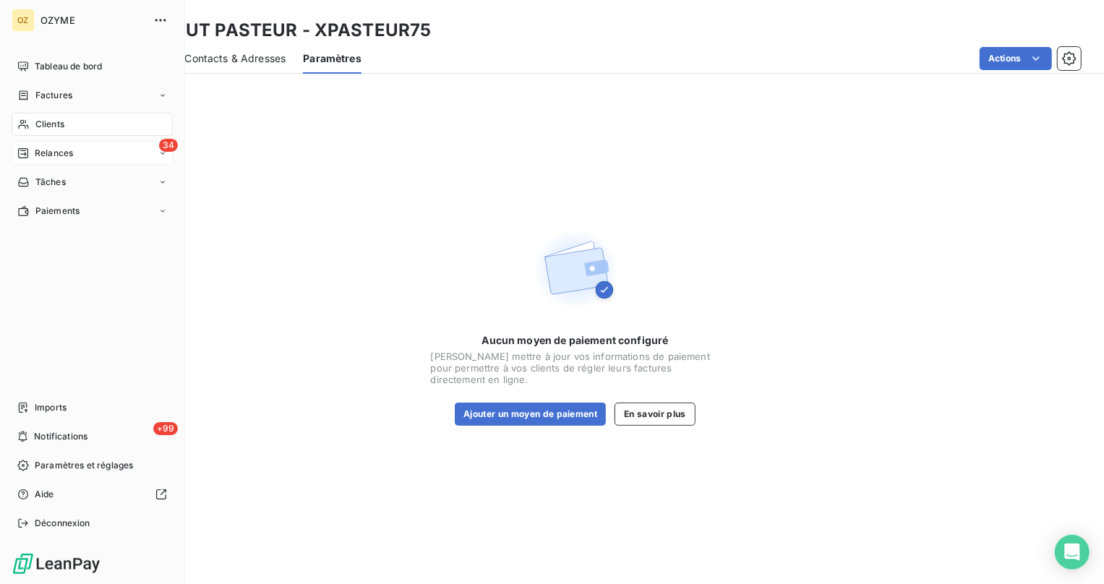
click at [50, 155] on span "Relances" at bounding box center [54, 153] width 38 height 13
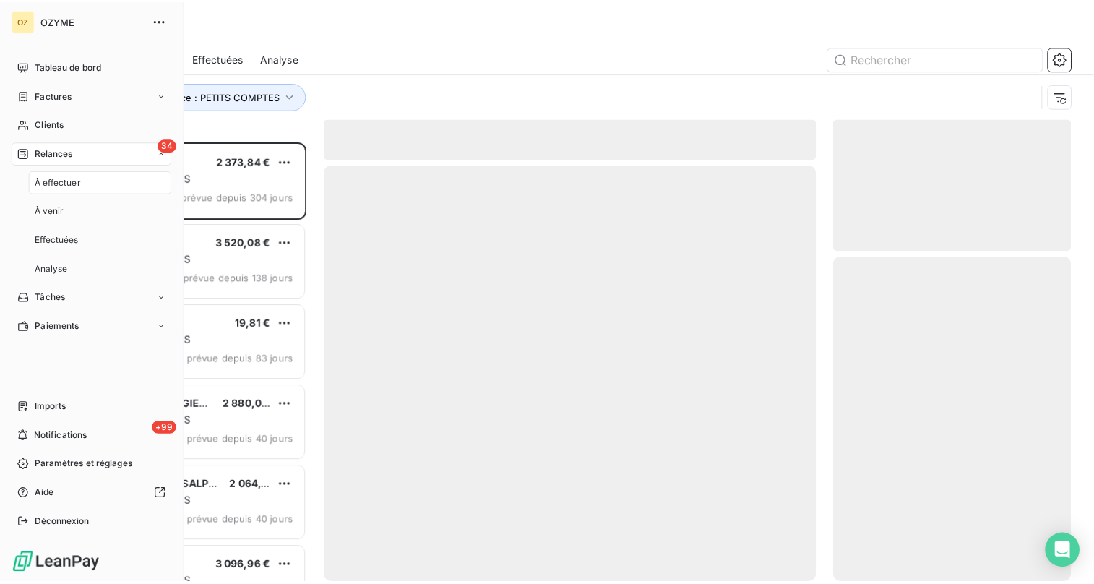
scroll to position [433, 230]
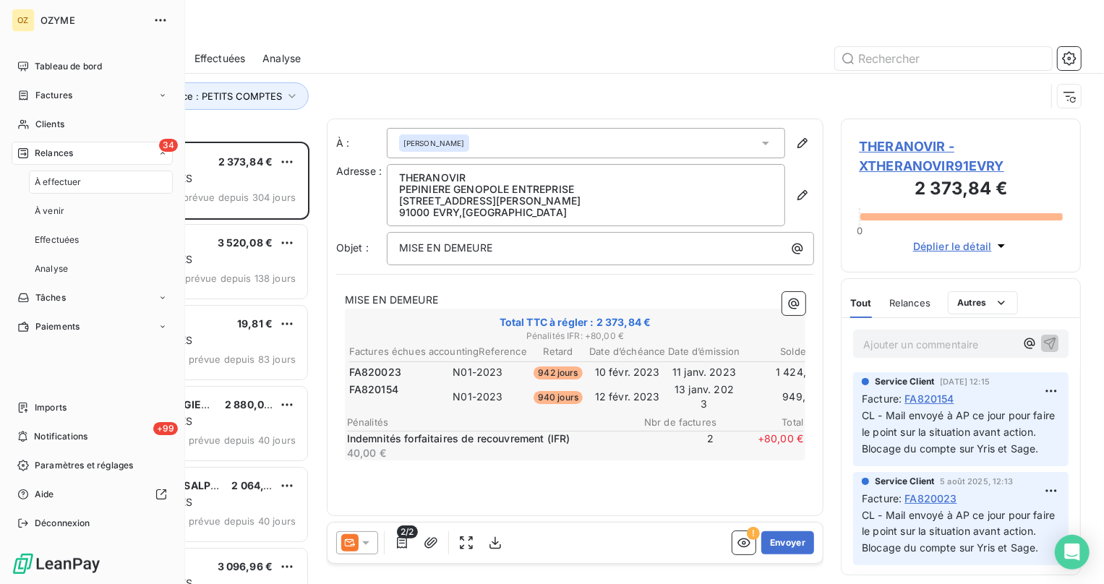
click at [89, 153] on div "34 Relances" at bounding box center [92, 153] width 161 height 23
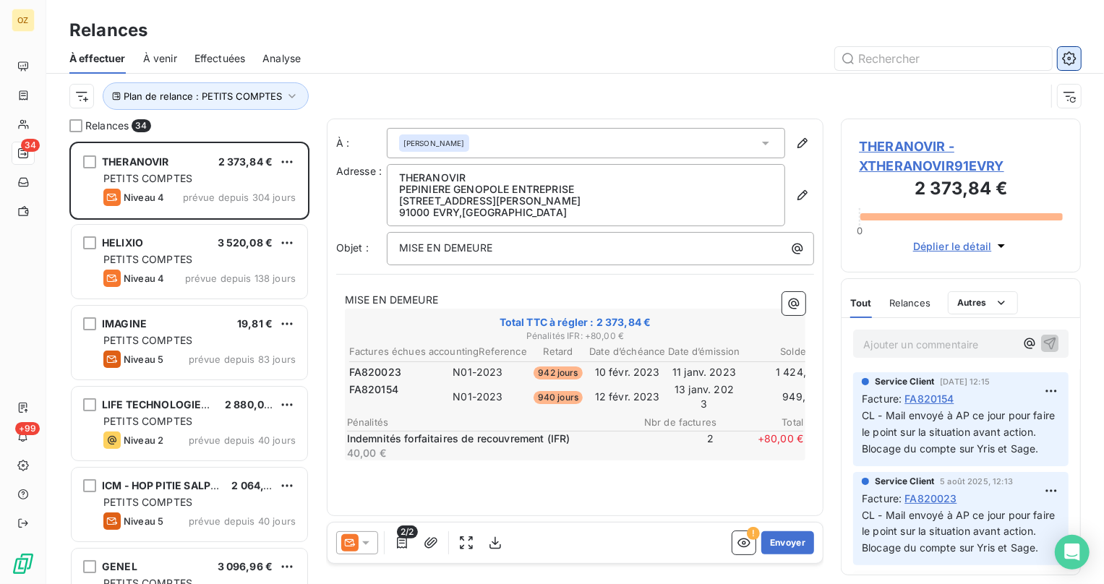
click at [1067, 59] on icon "button" at bounding box center [1069, 58] width 14 height 14
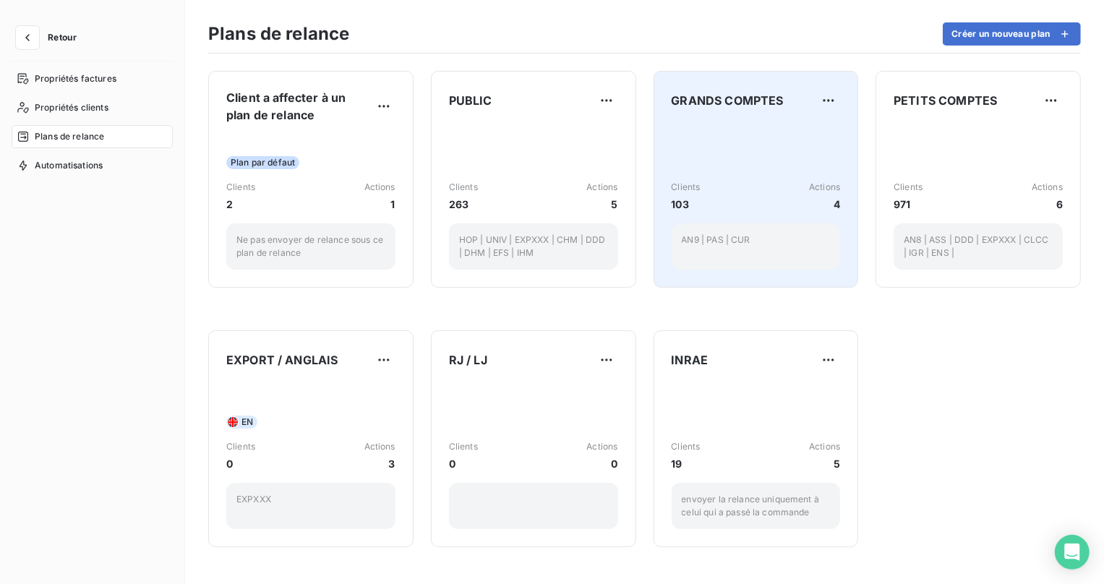
click at [735, 139] on div "Clients 103 Actions 4 AN9 | PAS | CUR" at bounding box center [755, 197] width 169 height 146
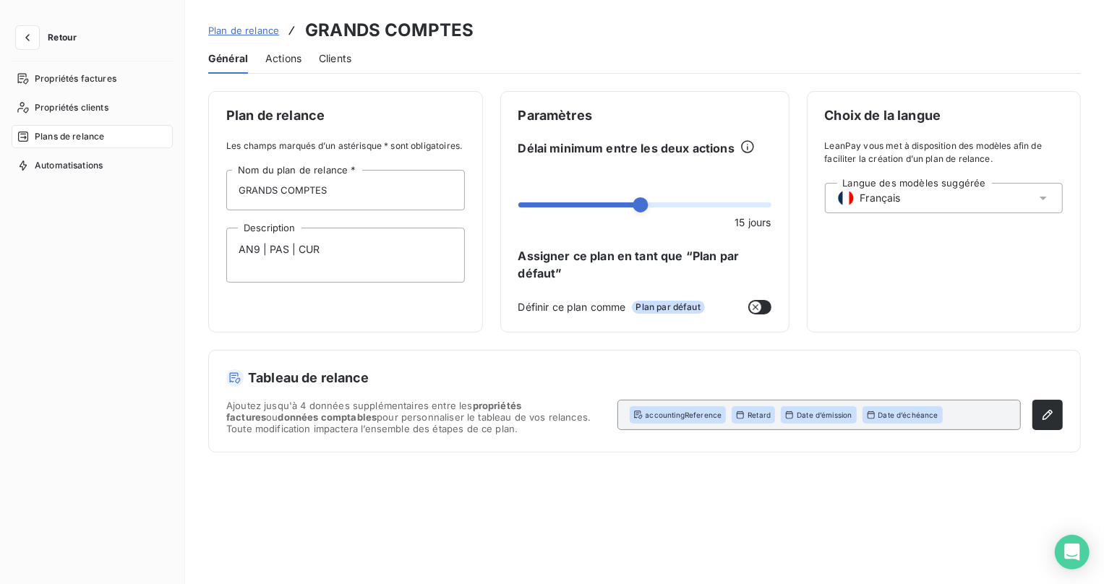
click at [274, 64] on span "Actions" at bounding box center [283, 58] width 36 height 14
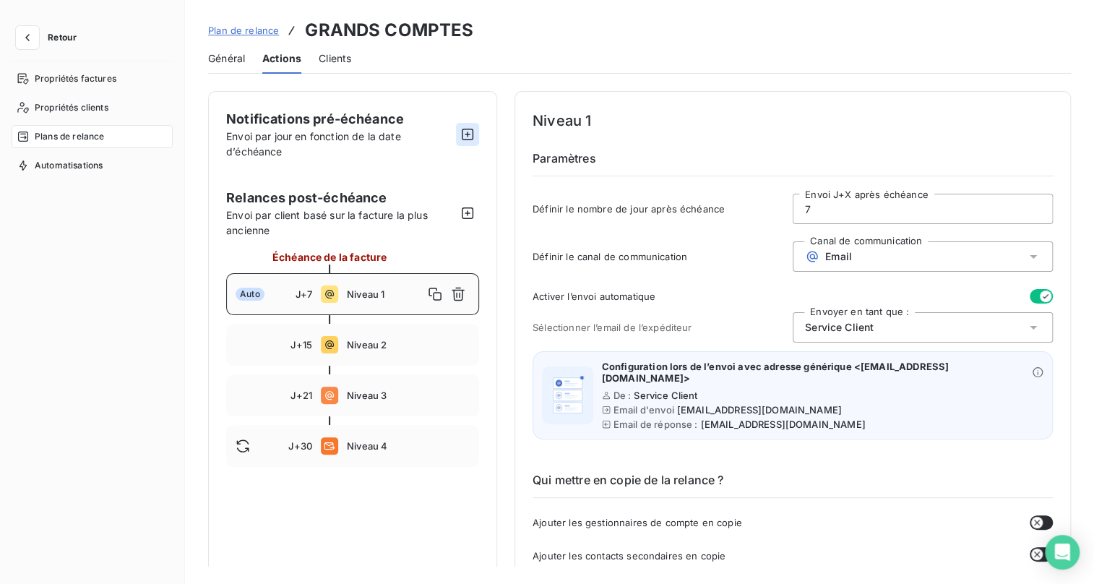
click at [465, 132] on icon "button" at bounding box center [467, 134] width 14 height 14
type input "-10"
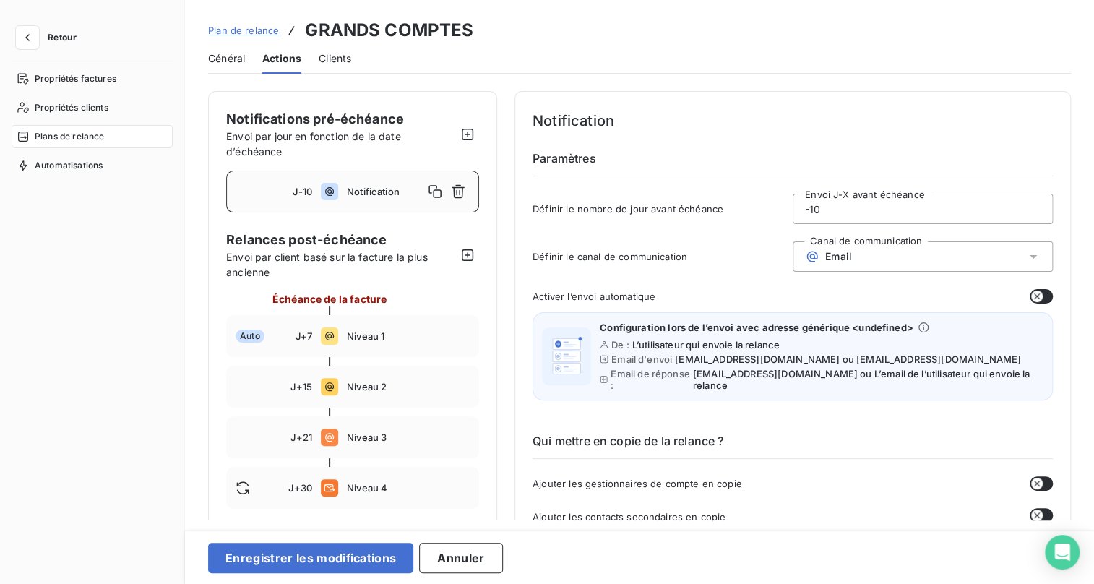
click at [224, 64] on span "Général" at bounding box center [226, 58] width 37 height 14
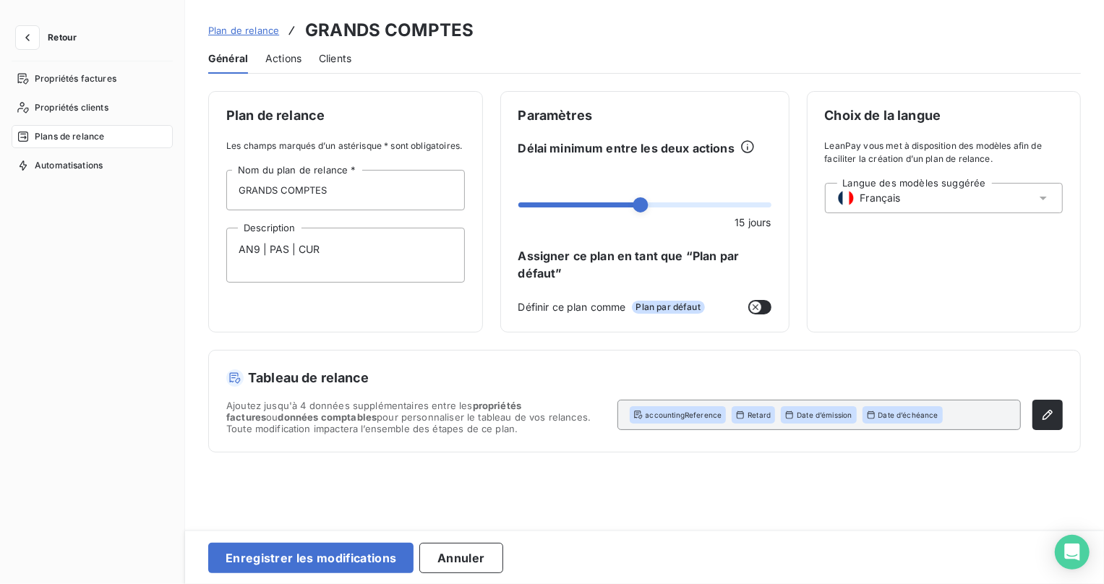
click at [285, 57] on span "Actions" at bounding box center [283, 58] width 36 height 14
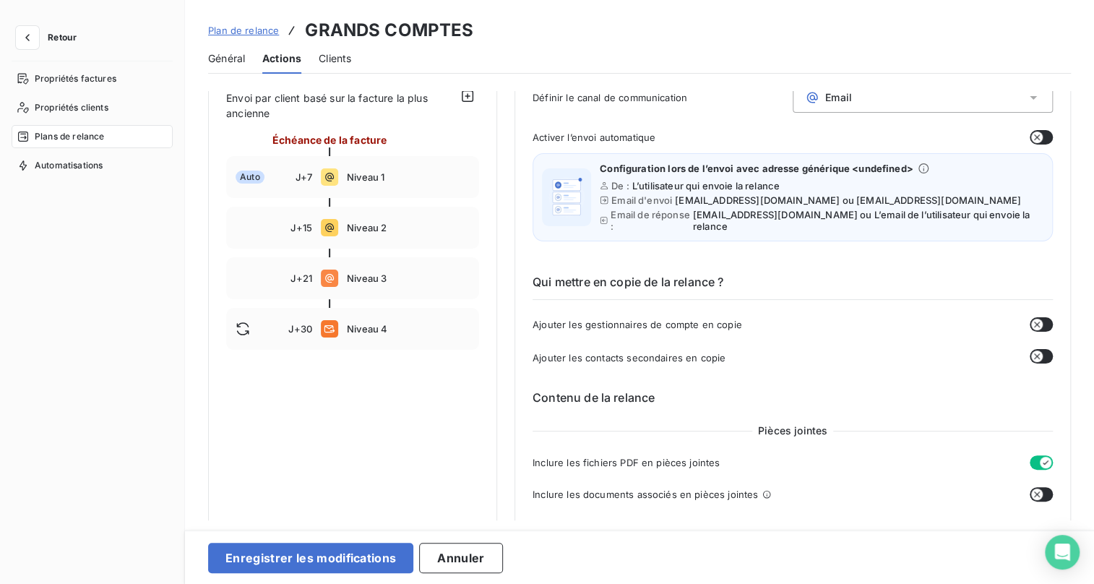
scroll to position [197, 0]
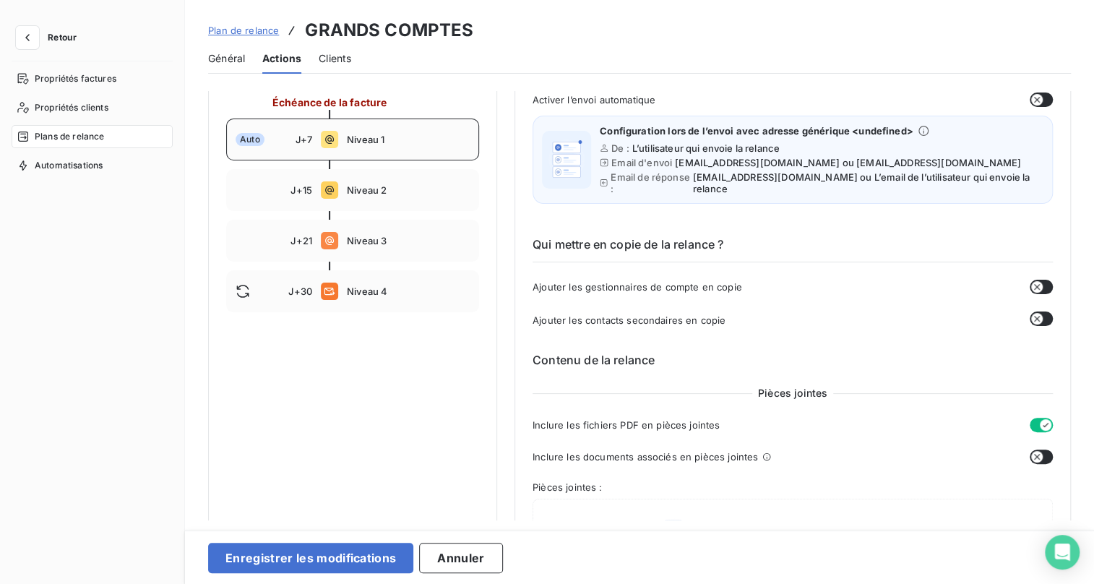
click at [298, 142] on span "J+7" at bounding box center [304, 140] width 17 height 12
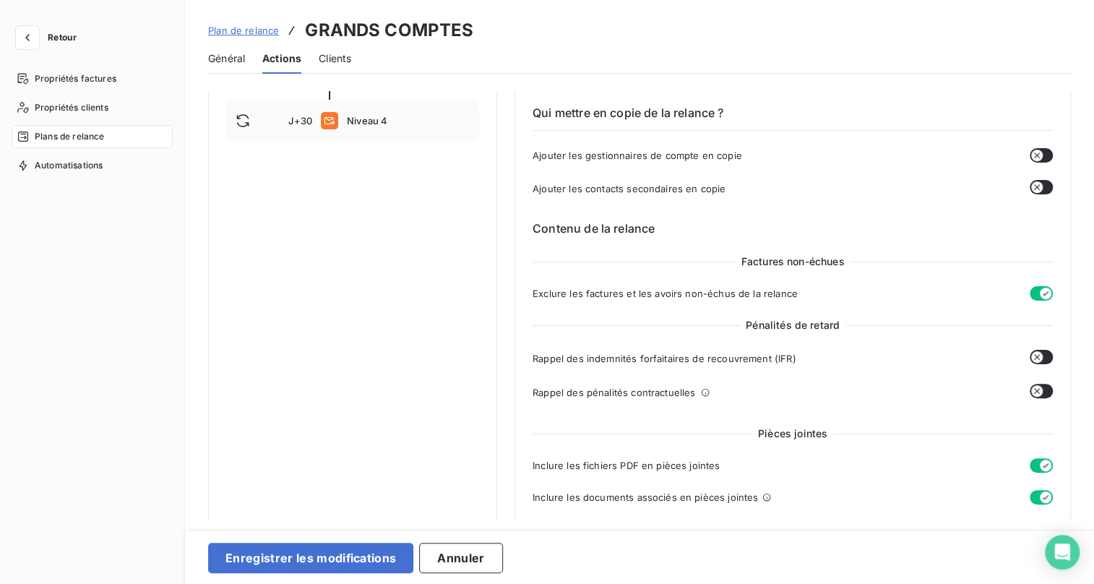
scroll to position [131, 0]
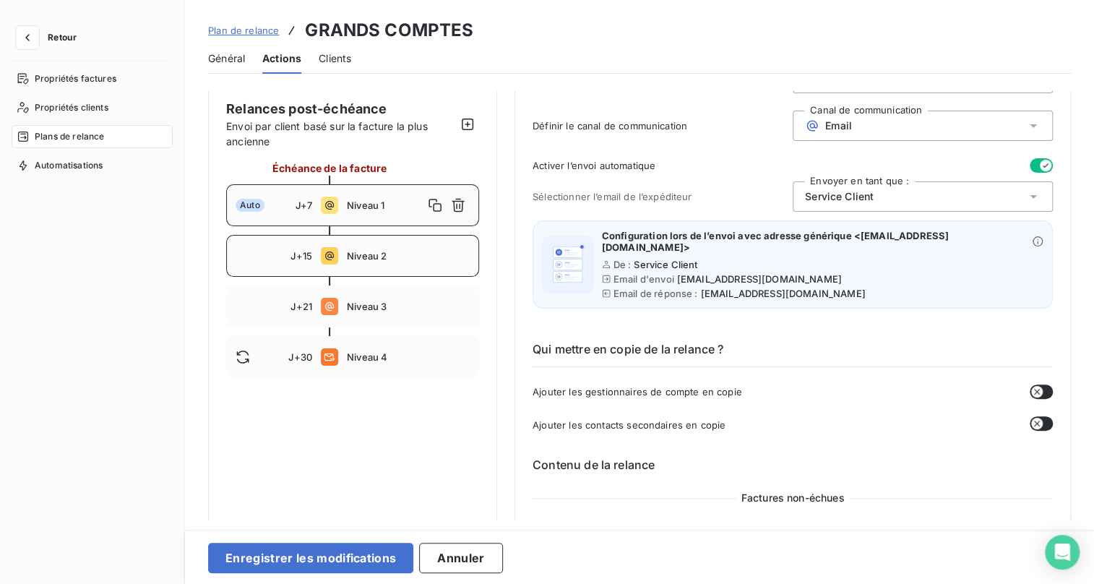
click at [377, 243] on div "J+15 Niveau 2" at bounding box center [352, 256] width 253 height 42
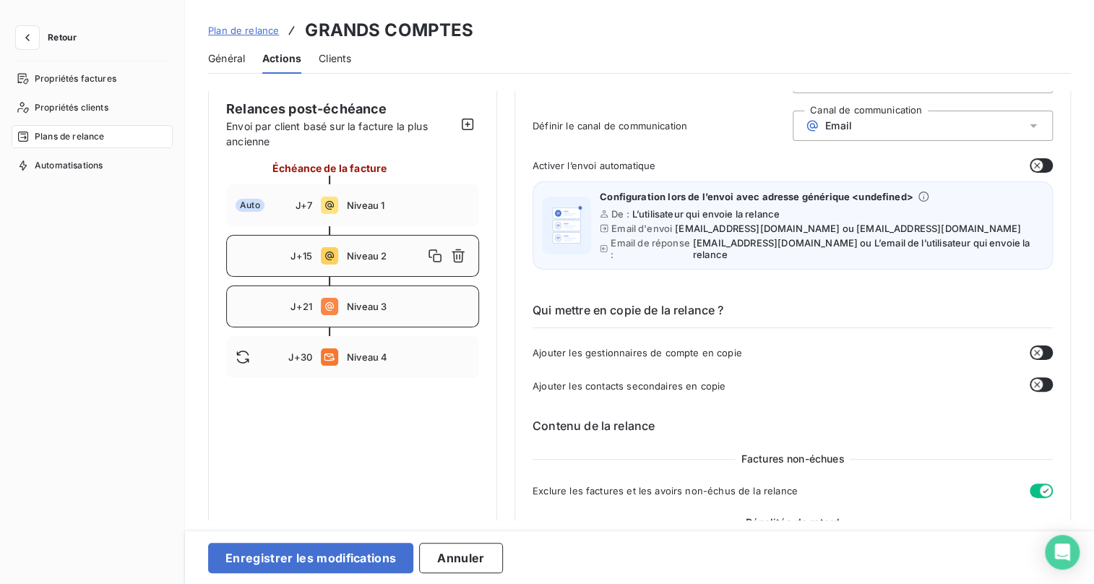
click at [351, 305] on span "Niveau 3" at bounding box center [408, 307] width 123 height 12
type input "21"
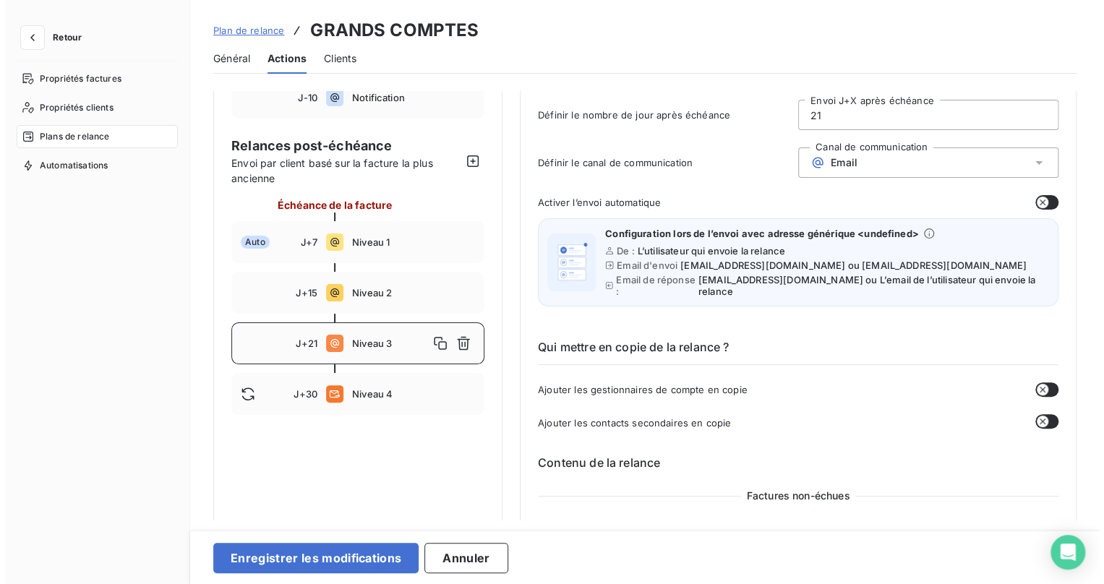
scroll to position [0, 0]
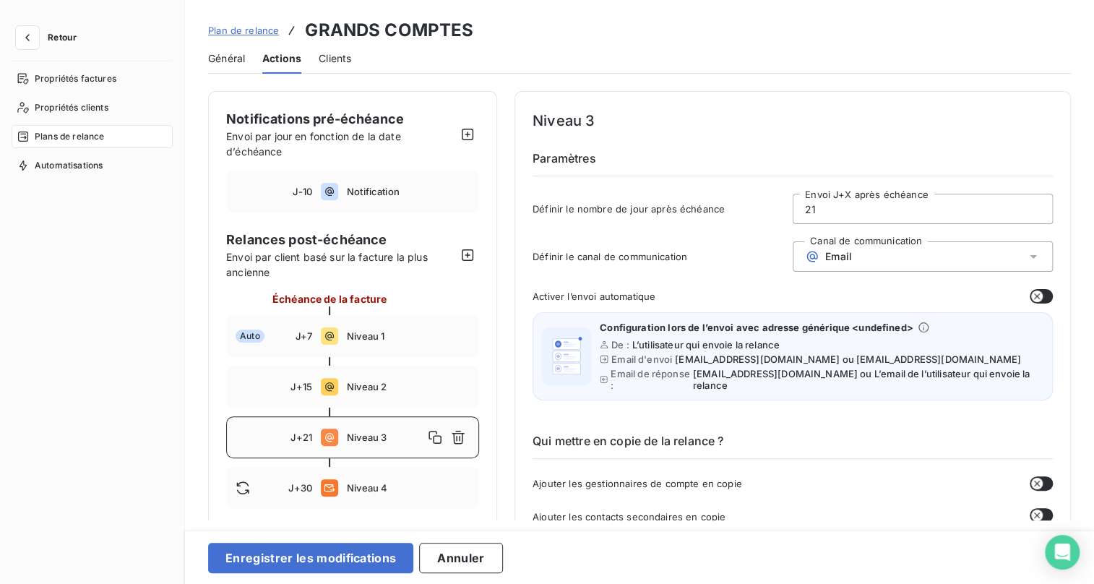
click at [217, 57] on span "Général" at bounding box center [226, 58] width 37 height 14
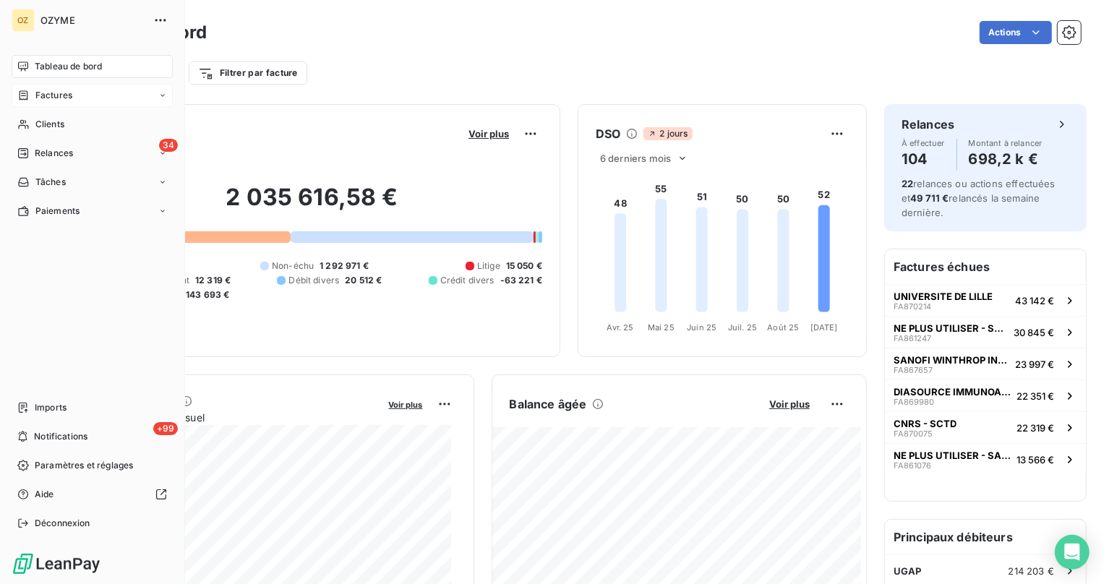
click at [63, 100] on span "Factures" at bounding box center [53, 95] width 37 height 13
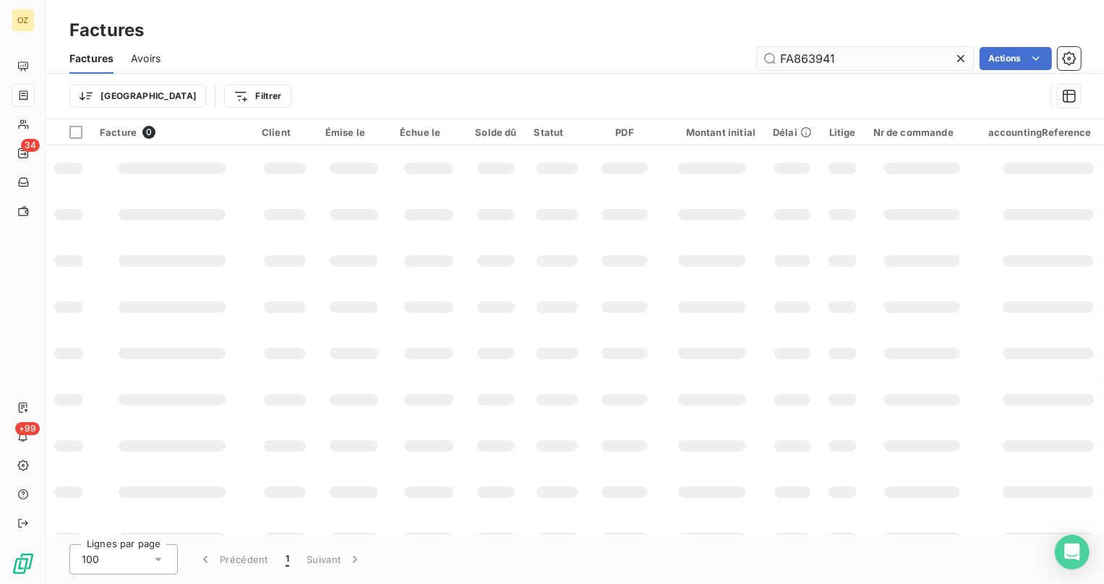
click at [876, 66] on input "FA863941" at bounding box center [865, 58] width 217 height 23
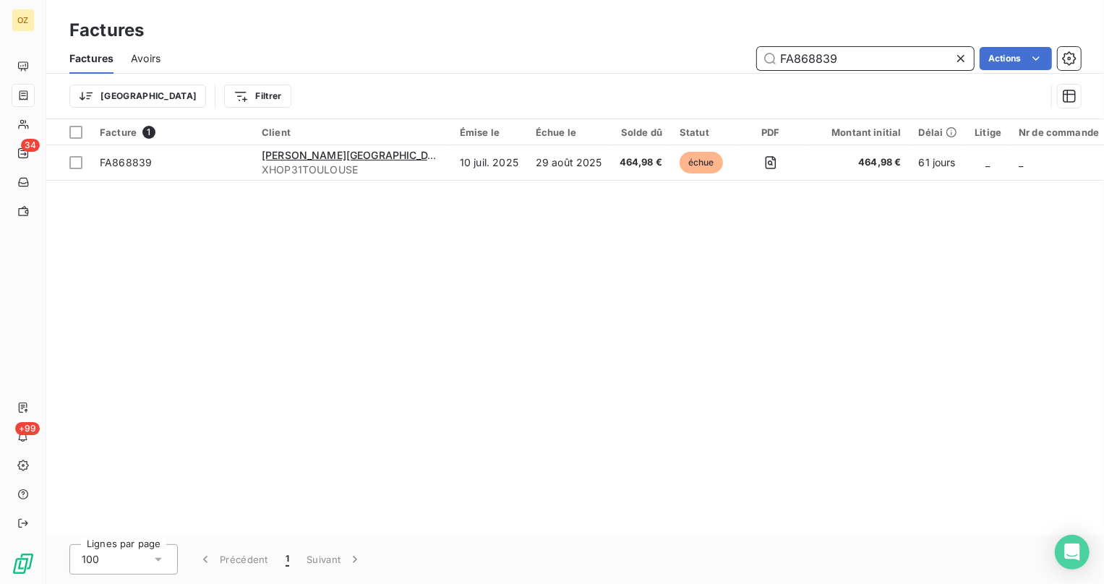
click at [838, 55] on input "FA868839" at bounding box center [865, 58] width 217 height 23
paste input "T1408615"
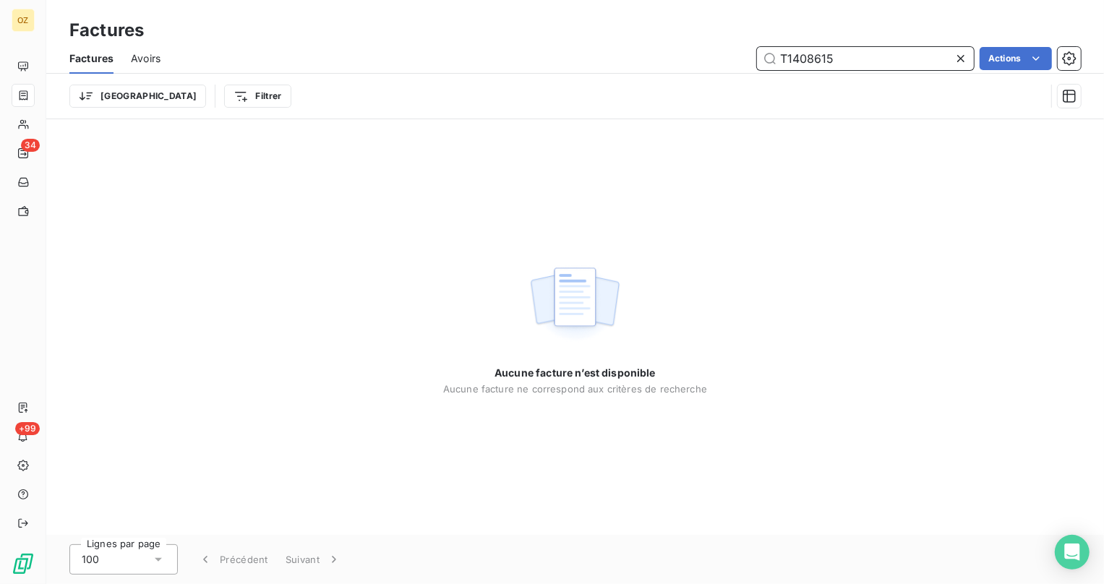
click at [838, 55] on input "T1408615" at bounding box center [865, 58] width 217 height 23
type input "T1408615"
